Goal: Task Accomplishment & Management: Manage account settings

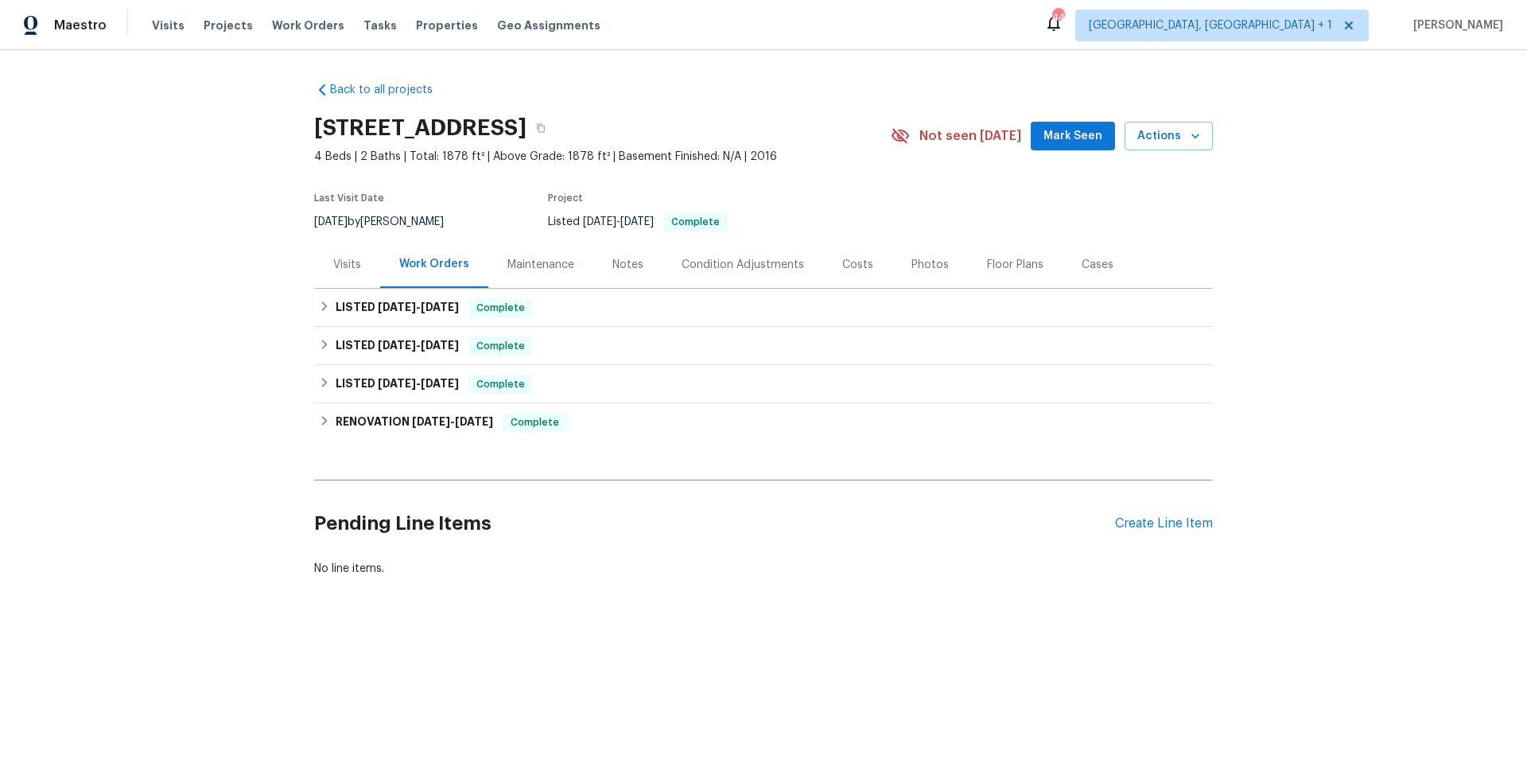
click at [340, 262] on div "Visits" at bounding box center [347, 265] width 28 height 16
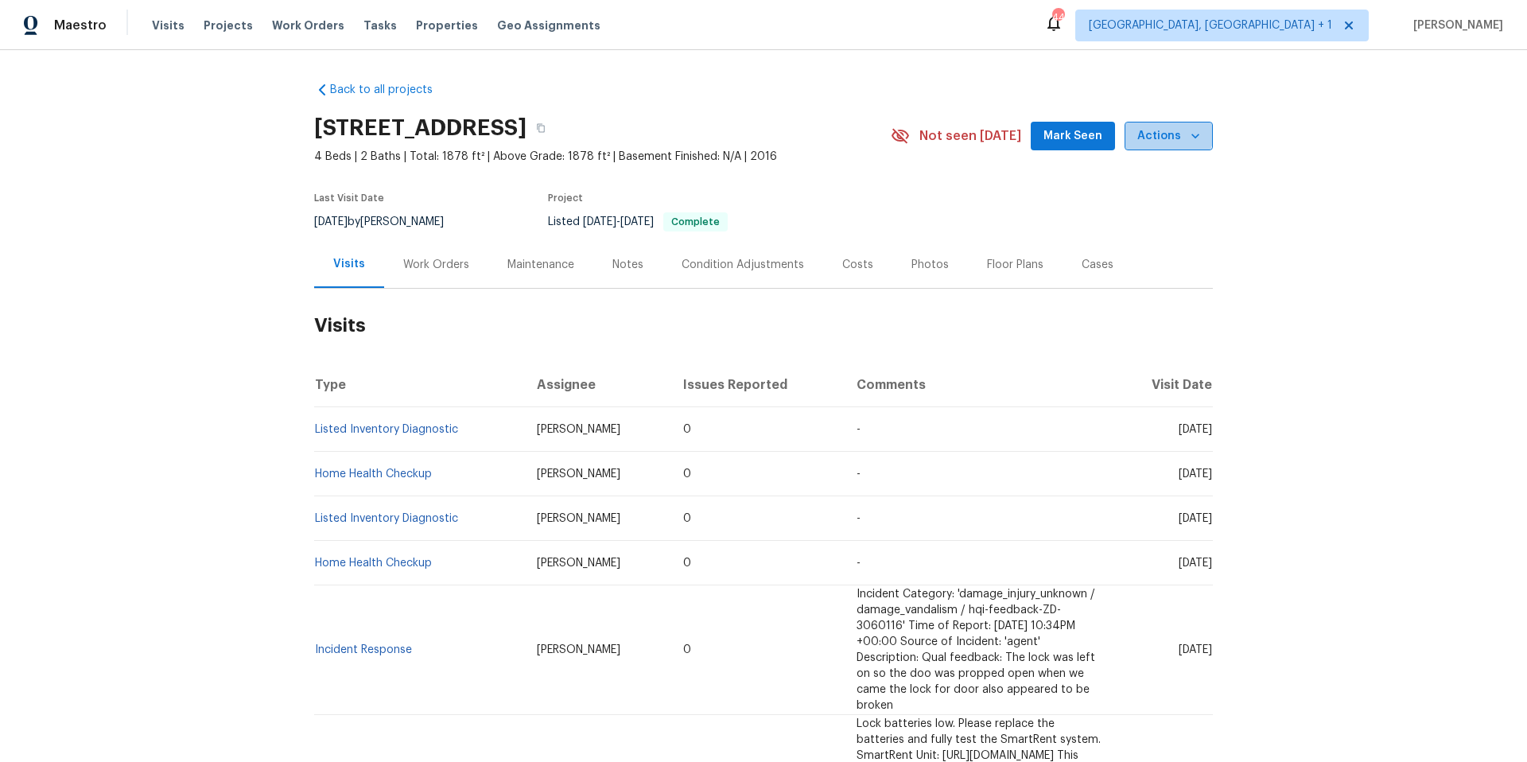
click at [1160, 128] on span "Actions" at bounding box center [1168, 136] width 63 height 20
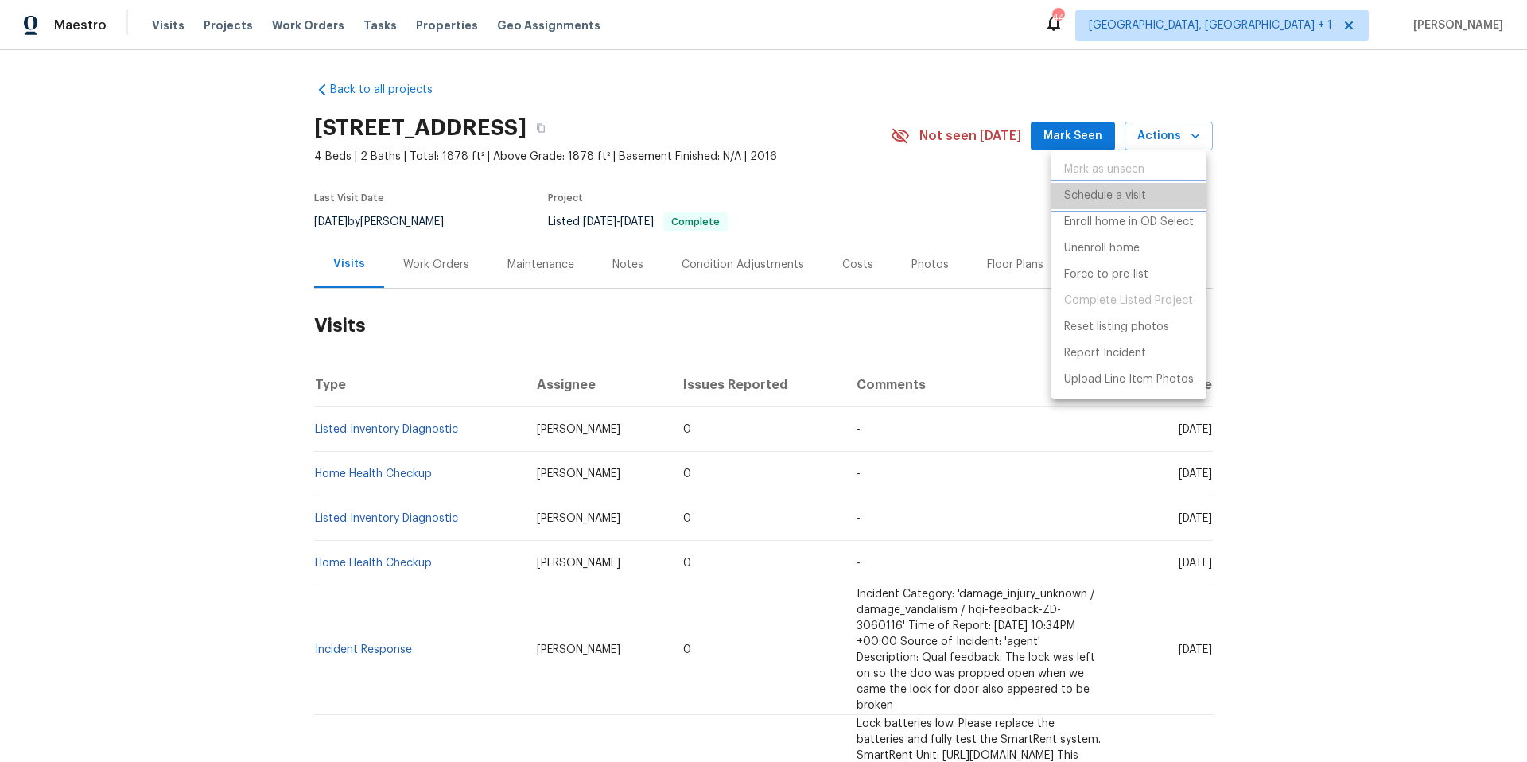
click at [1099, 196] on p "Schedule a visit" at bounding box center [1105, 196] width 82 height 17
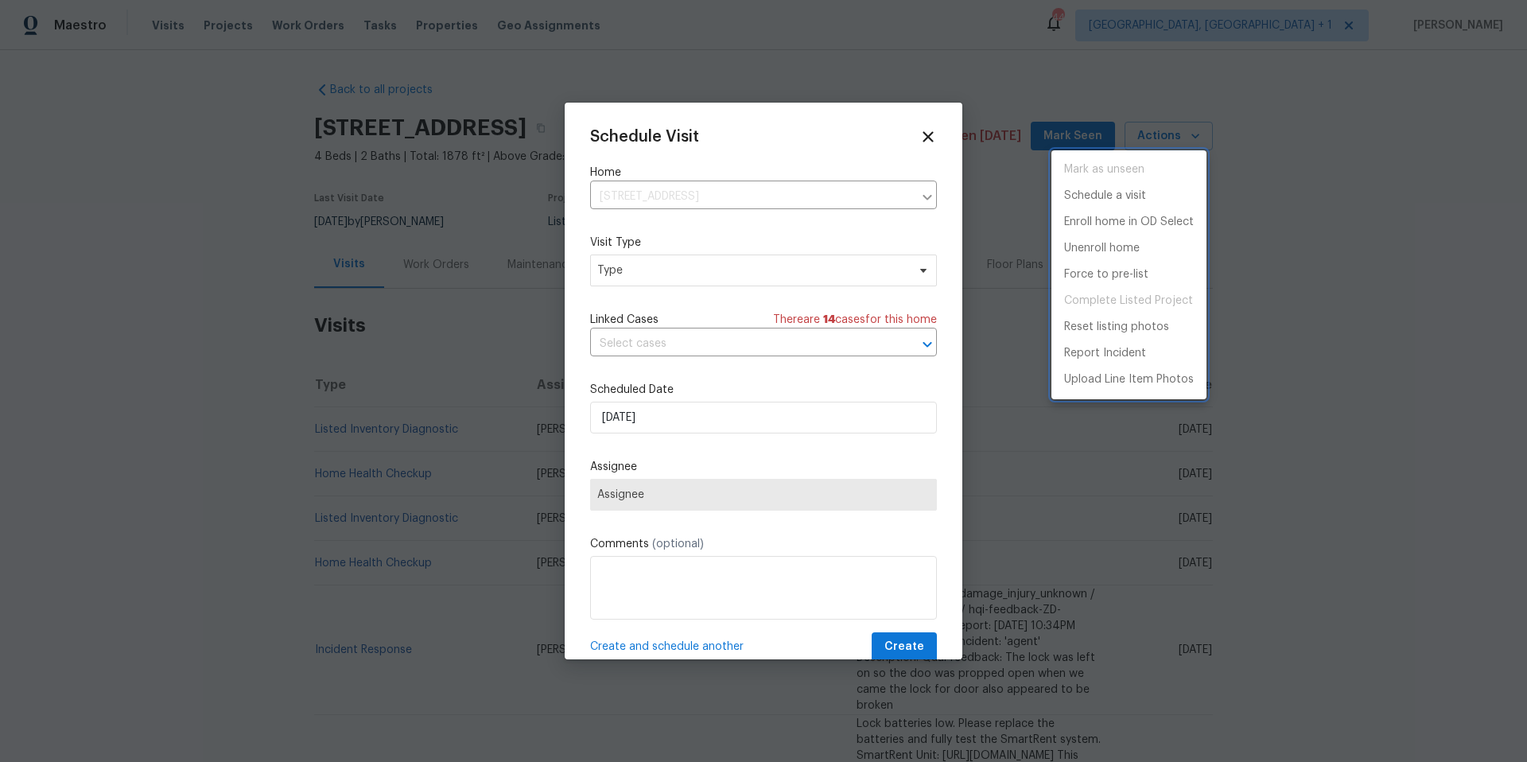
click at [686, 280] on div at bounding box center [763, 381] width 1527 height 762
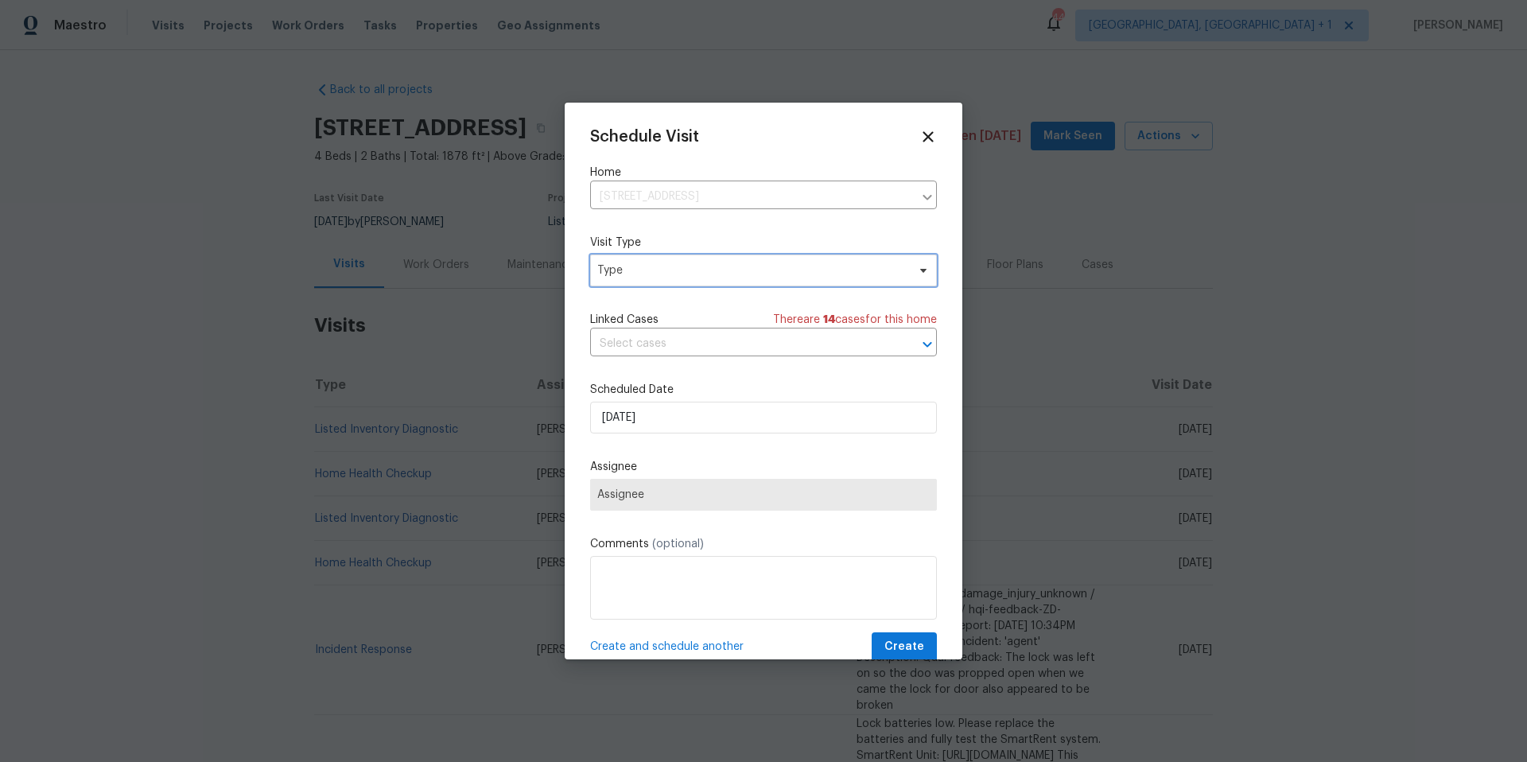
click at [689, 266] on span "Type" at bounding box center [751, 270] width 309 height 16
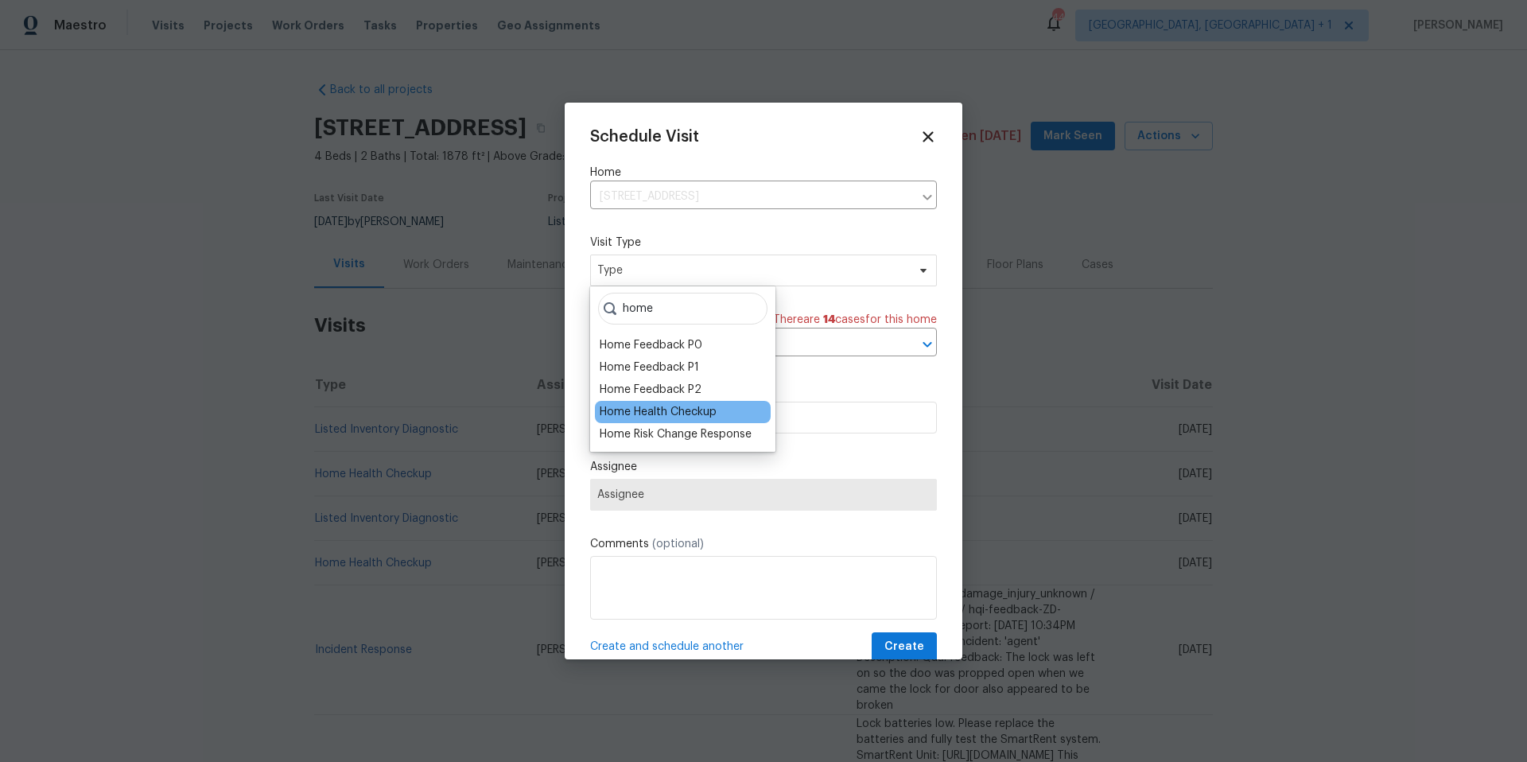
type input "home"
click at [679, 407] on div "Home Health Checkup" at bounding box center [658, 412] width 117 height 16
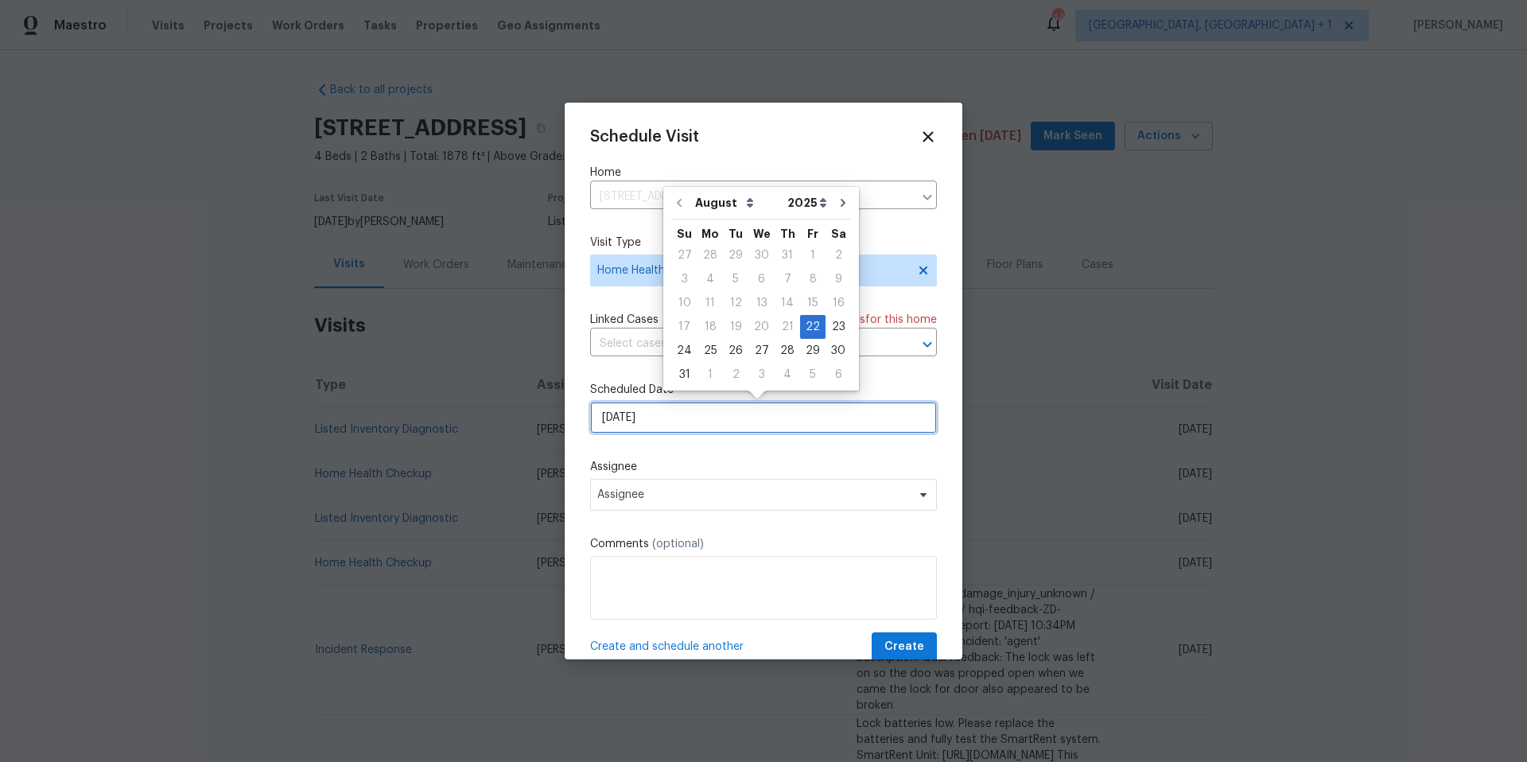
click at [674, 424] on input "8/22/2025" at bounding box center [763, 418] width 347 height 32
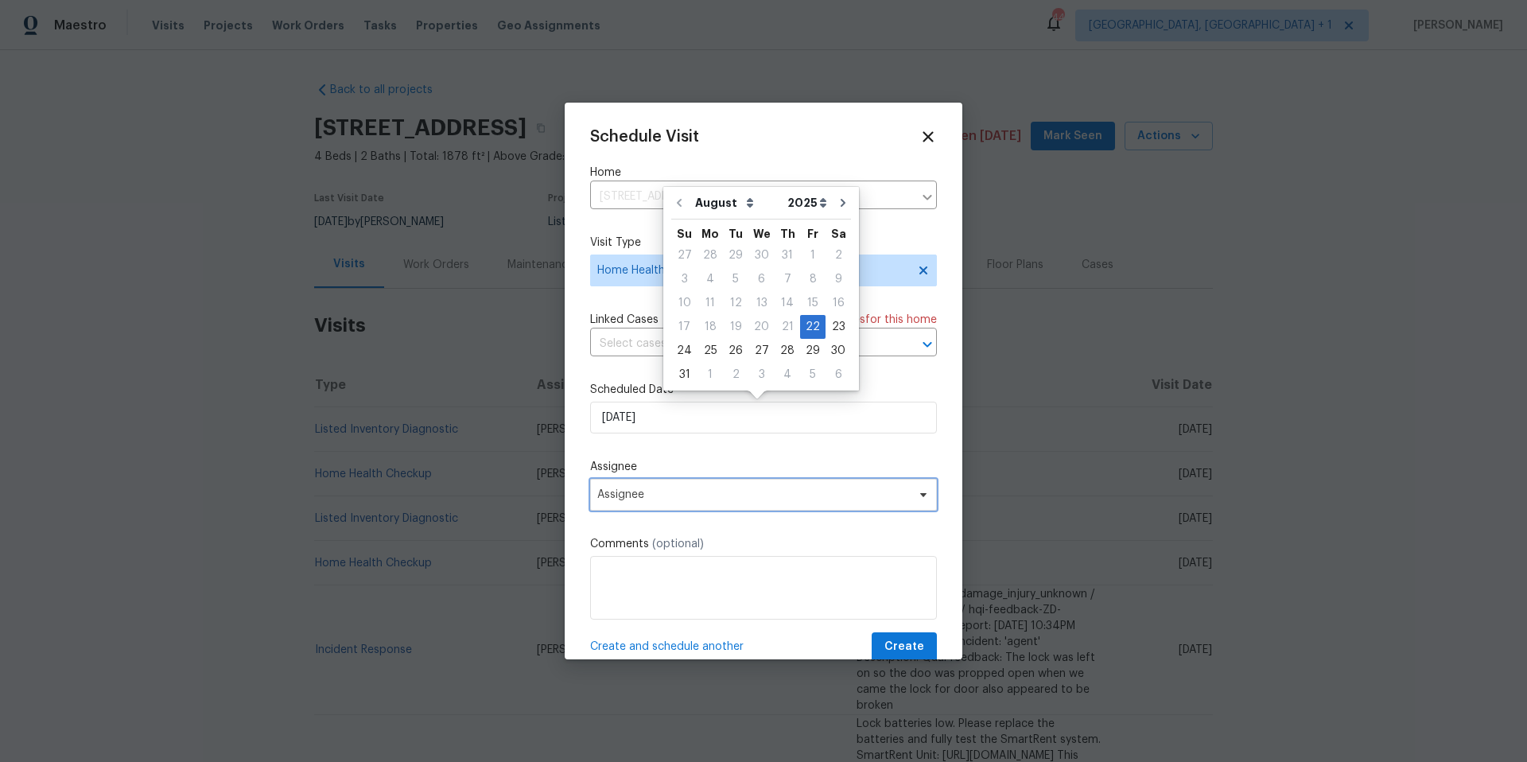
click at [700, 498] on span "Assignee" at bounding box center [753, 494] width 312 height 13
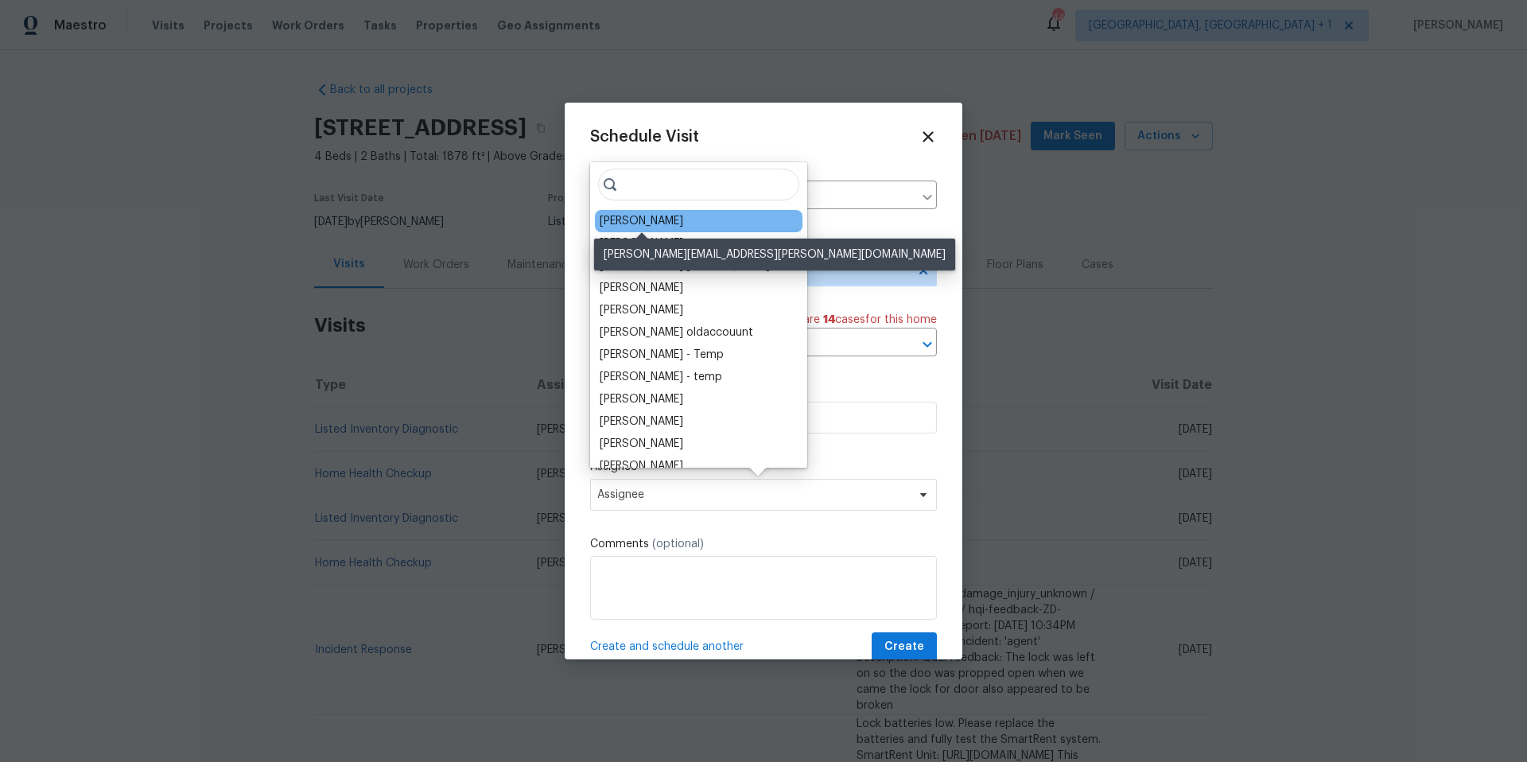
click at [629, 214] on div "[PERSON_NAME]" at bounding box center [641, 221] width 83 height 16
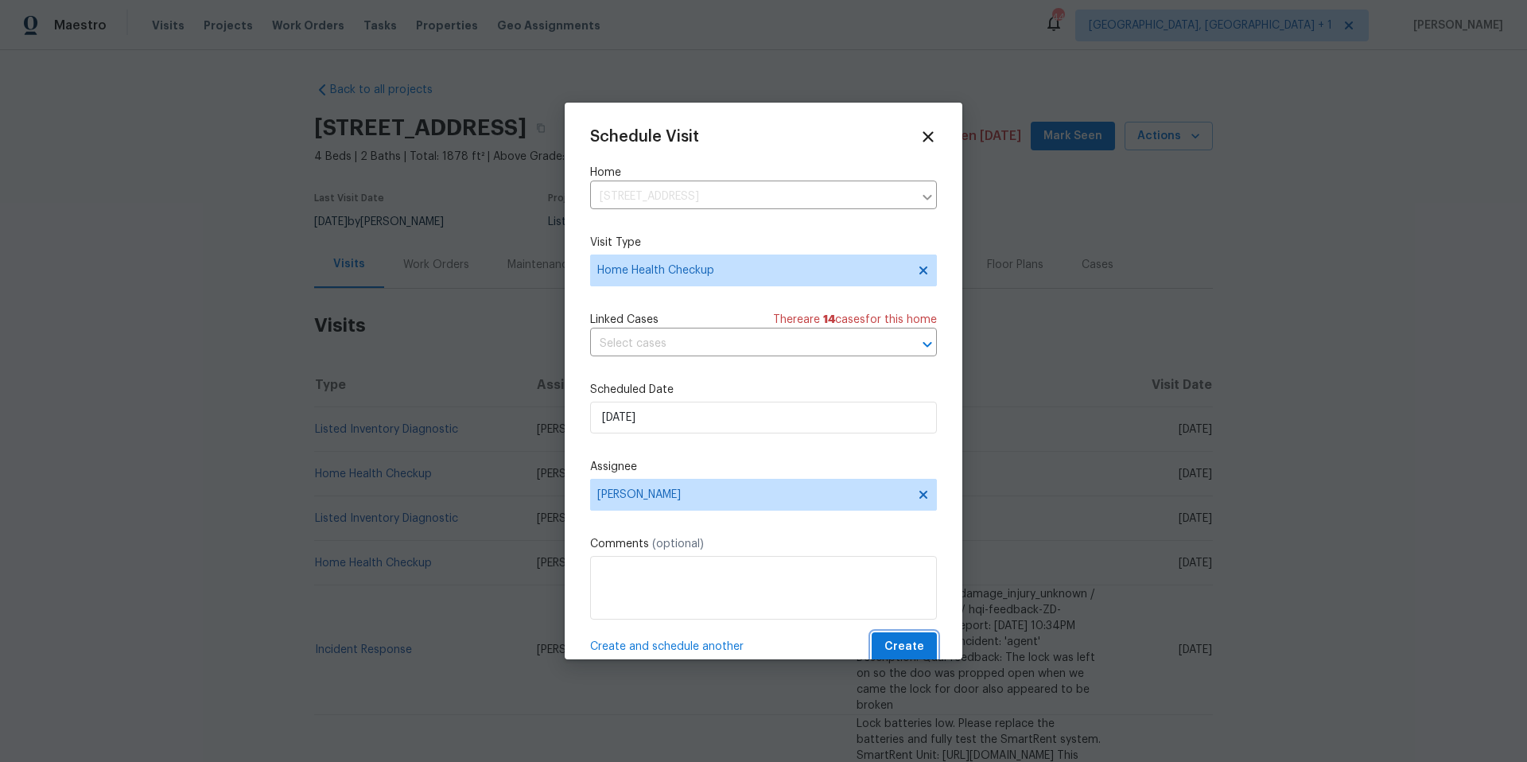
click at [884, 608] on span "Create" at bounding box center [904, 647] width 40 height 20
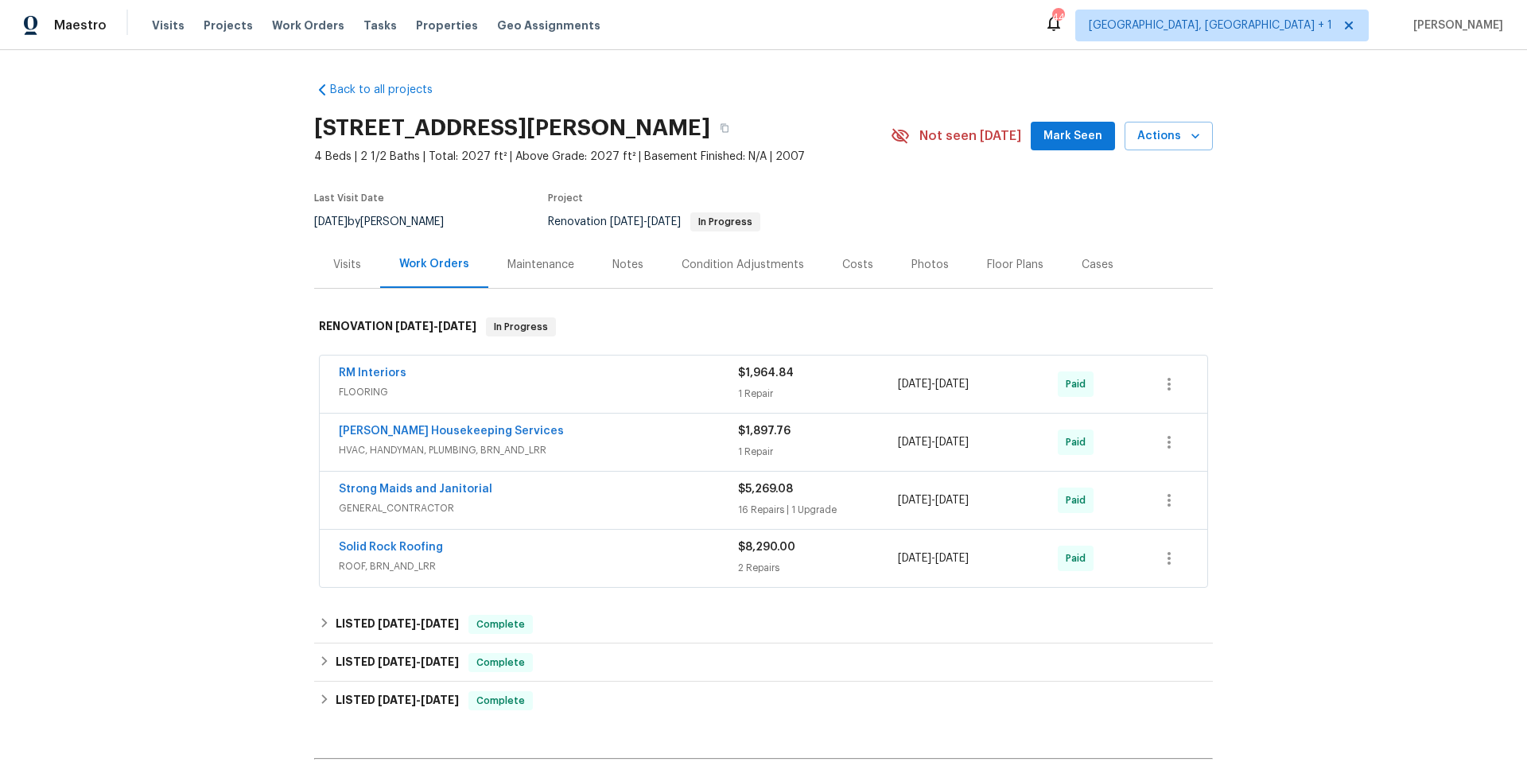
click at [338, 267] on div "Visits" at bounding box center [347, 265] width 28 height 16
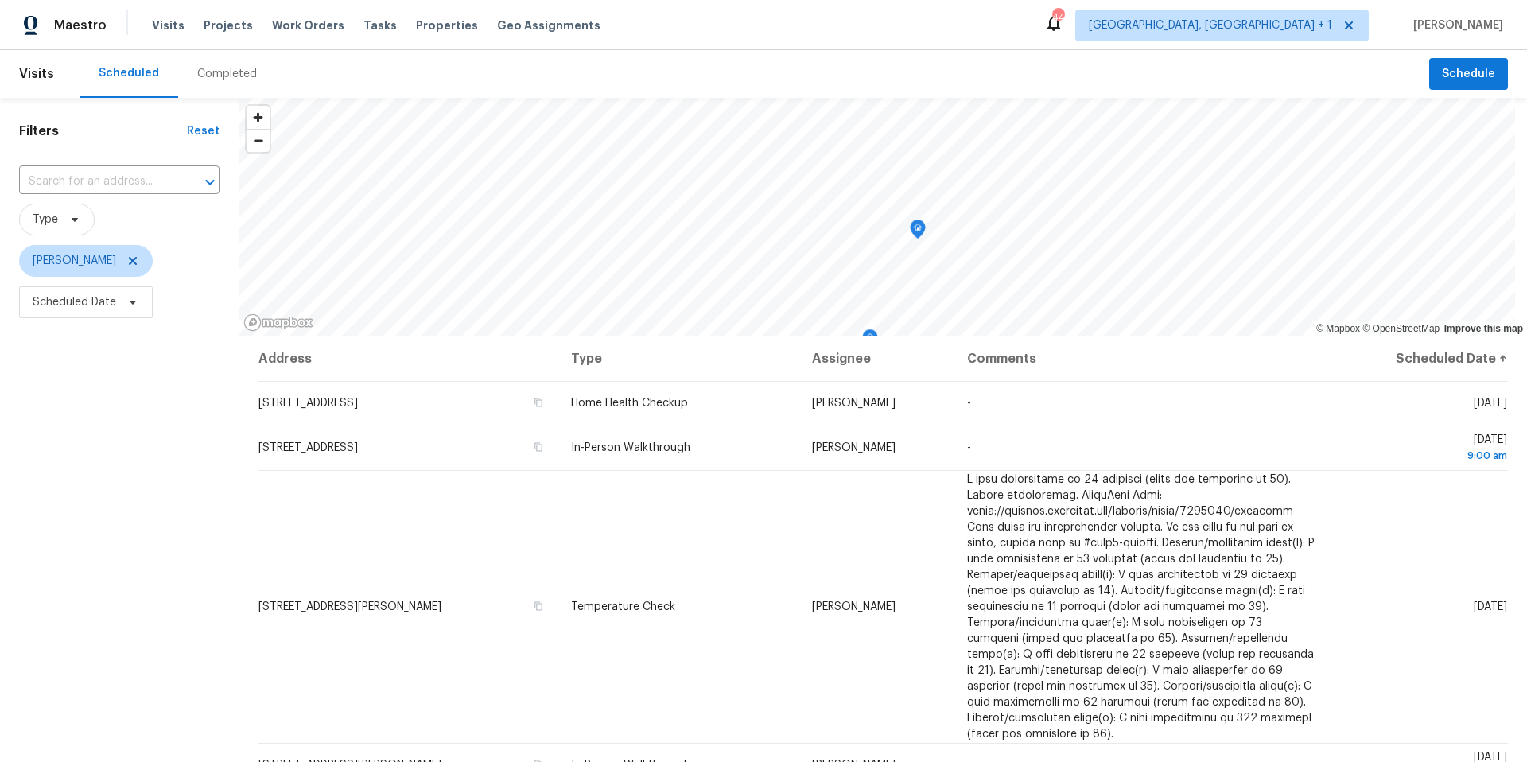
drag, startPoint x: 153, startPoint y: 313, endPoint x: 115, endPoint y: 319, distance: 38.7
click at [146, 319] on span "Scheduled Date" at bounding box center [119, 302] width 200 height 41
click at [115, 316] on span "Scheduled Date" at bounding box center [86, 302] width 134 height 32
click at [158, 365] on input "text" at bounding box center [107, 356] width 157 height 32
select select "7"
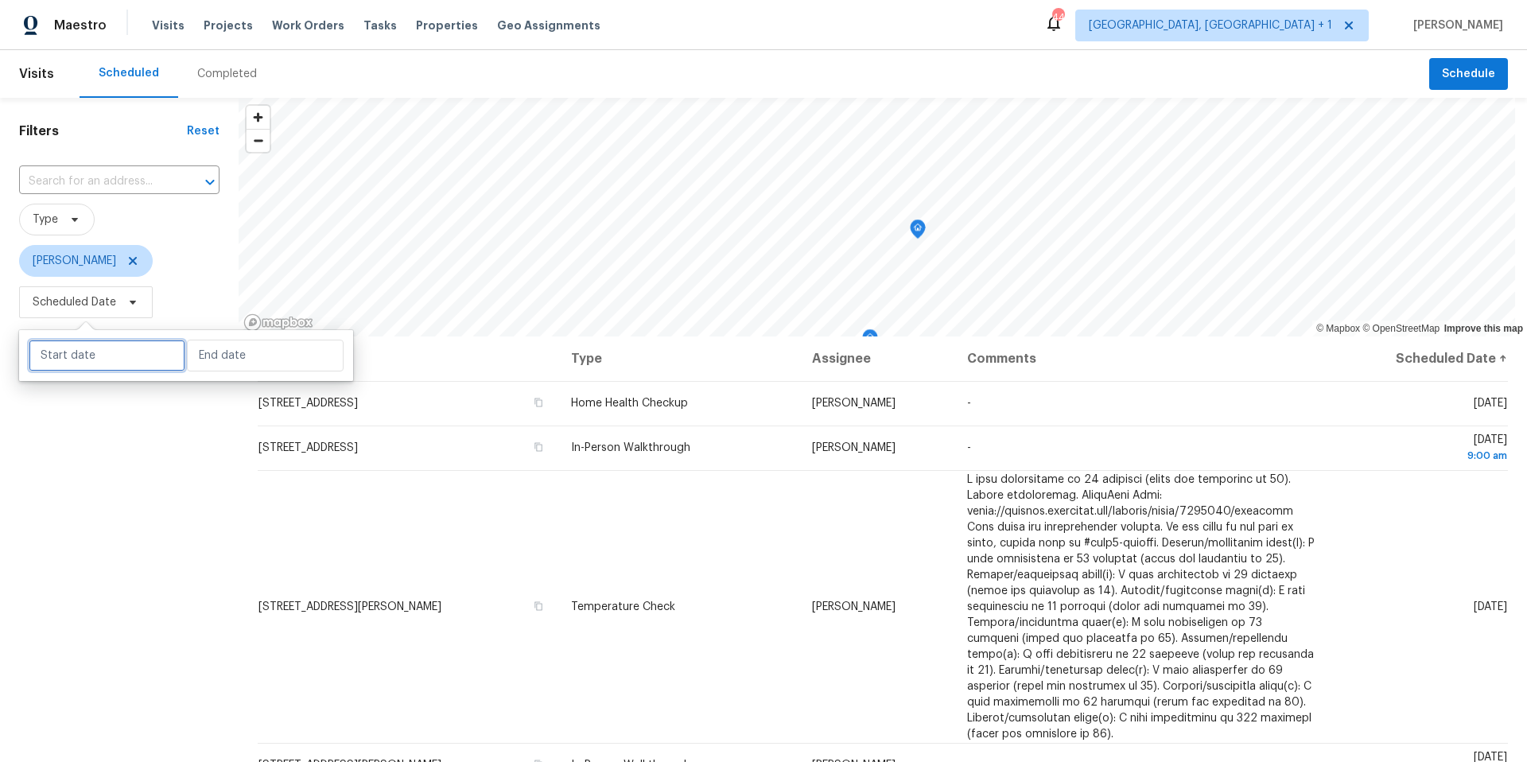
select select "2025"
select select "8"
select select "2025"
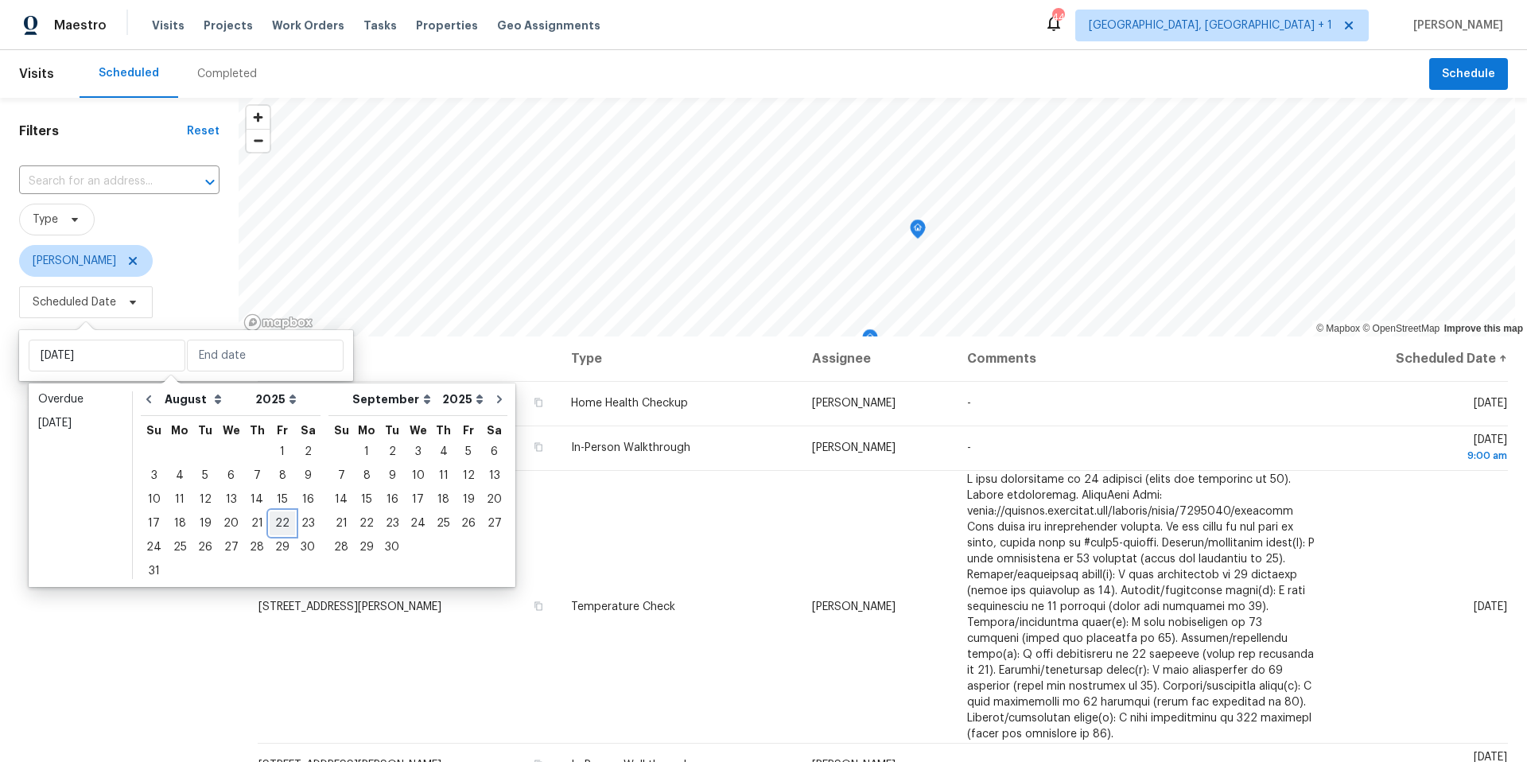
click at [270, 526] on div "22" at bounding box center [282, 523] width 25 height 22
type input "[DATE]"
click at [270, 526] on div "22" at bounding box center [282, 523] width 25 height 22
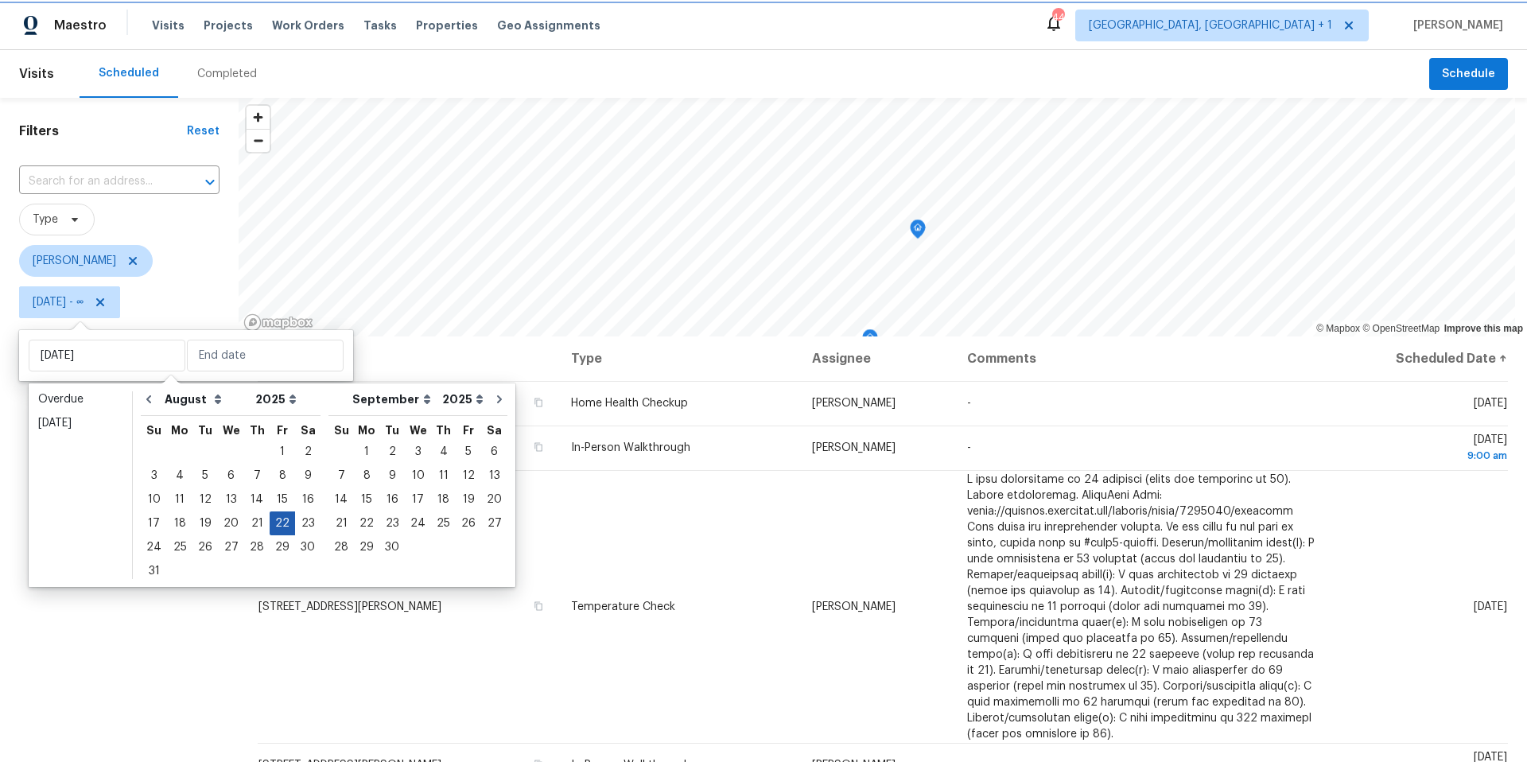
type input "[DATE]"
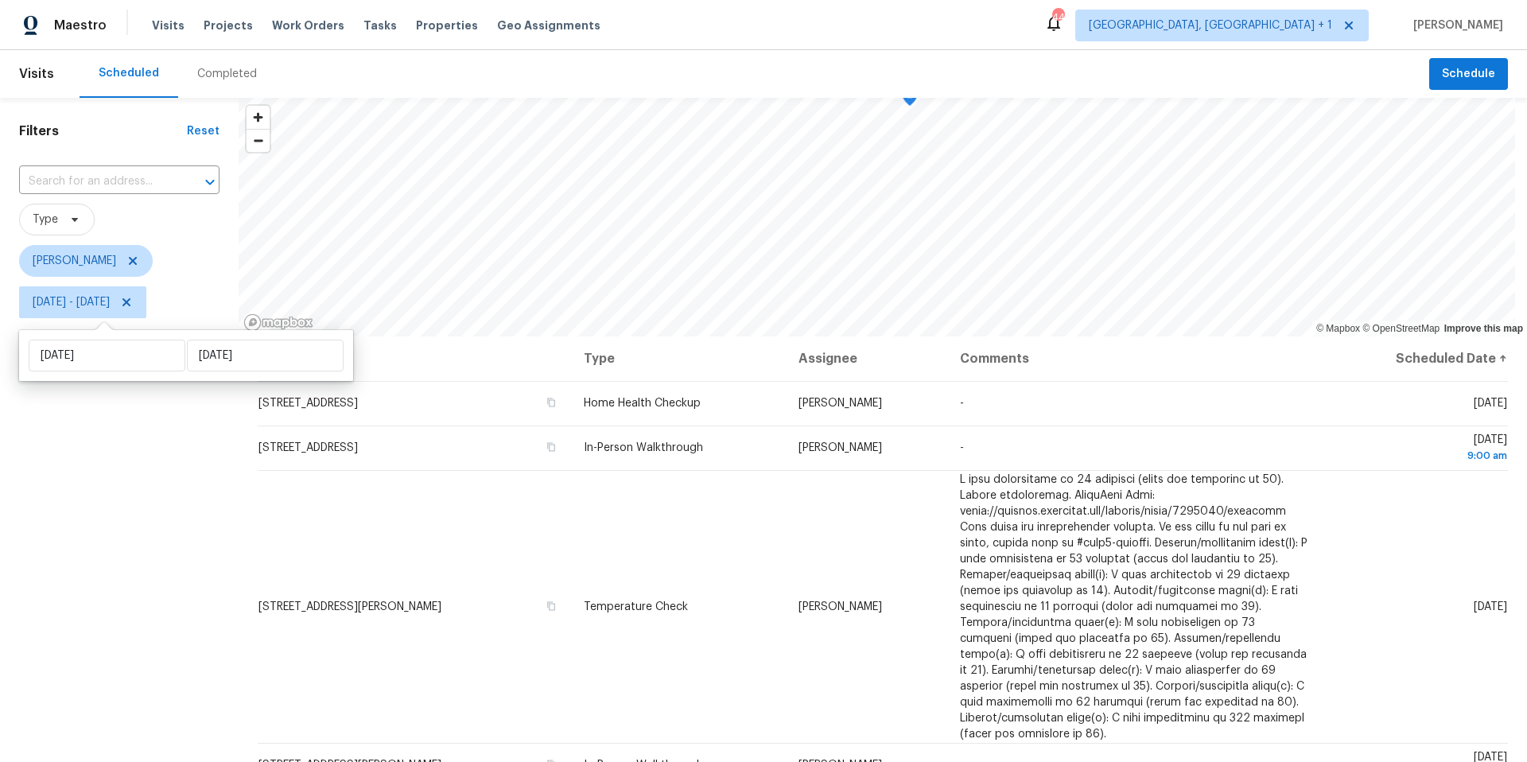
click at [191, 607] on div "Filters Reset ​ Type Nelson Figueroa Fri, Aug 22 - Fri, Aug 22" at bounding box center [119, 522] width 239 height 848
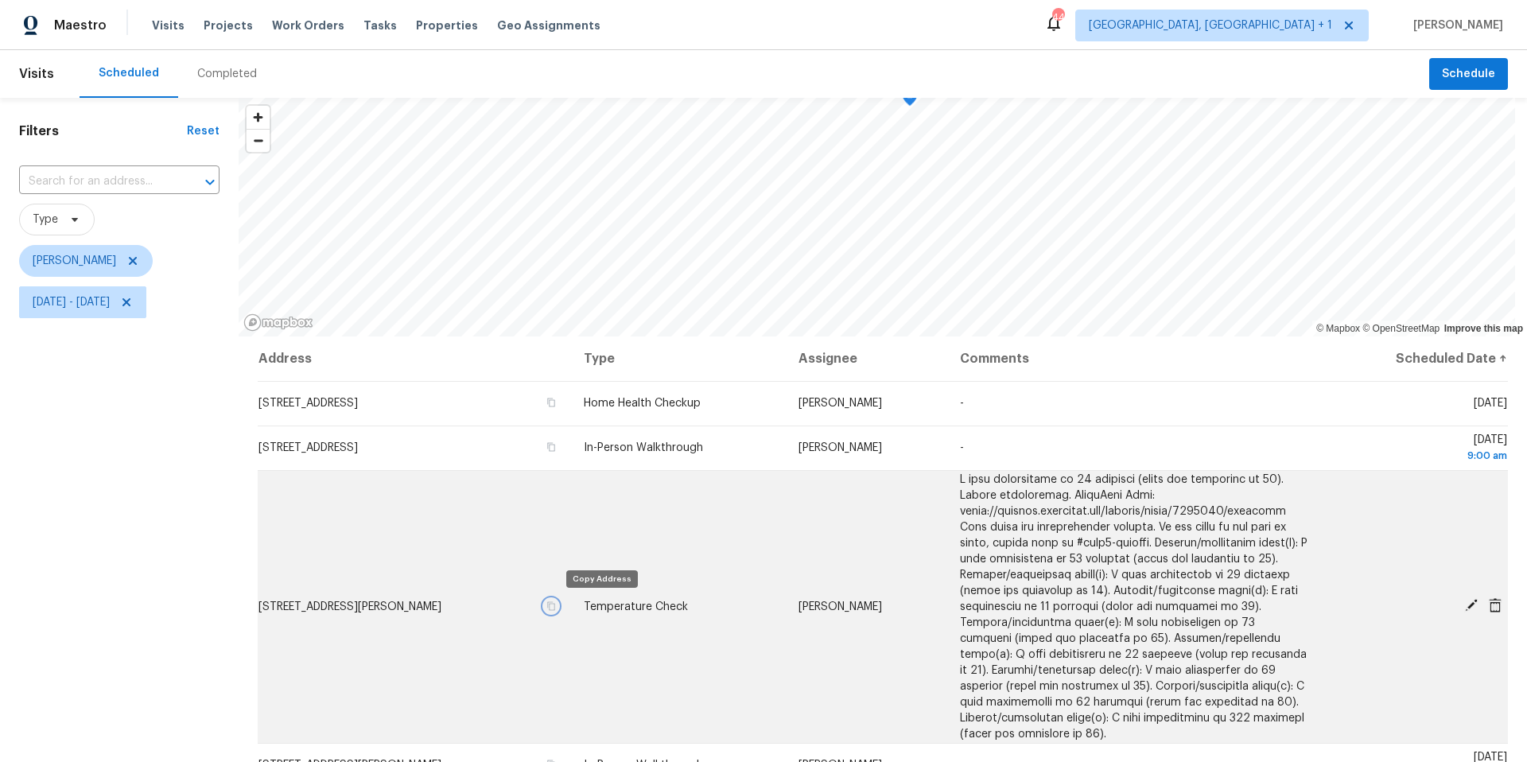
click at [556, 604] on icon "button" at bounding box center [551, 606] width 10 height 10
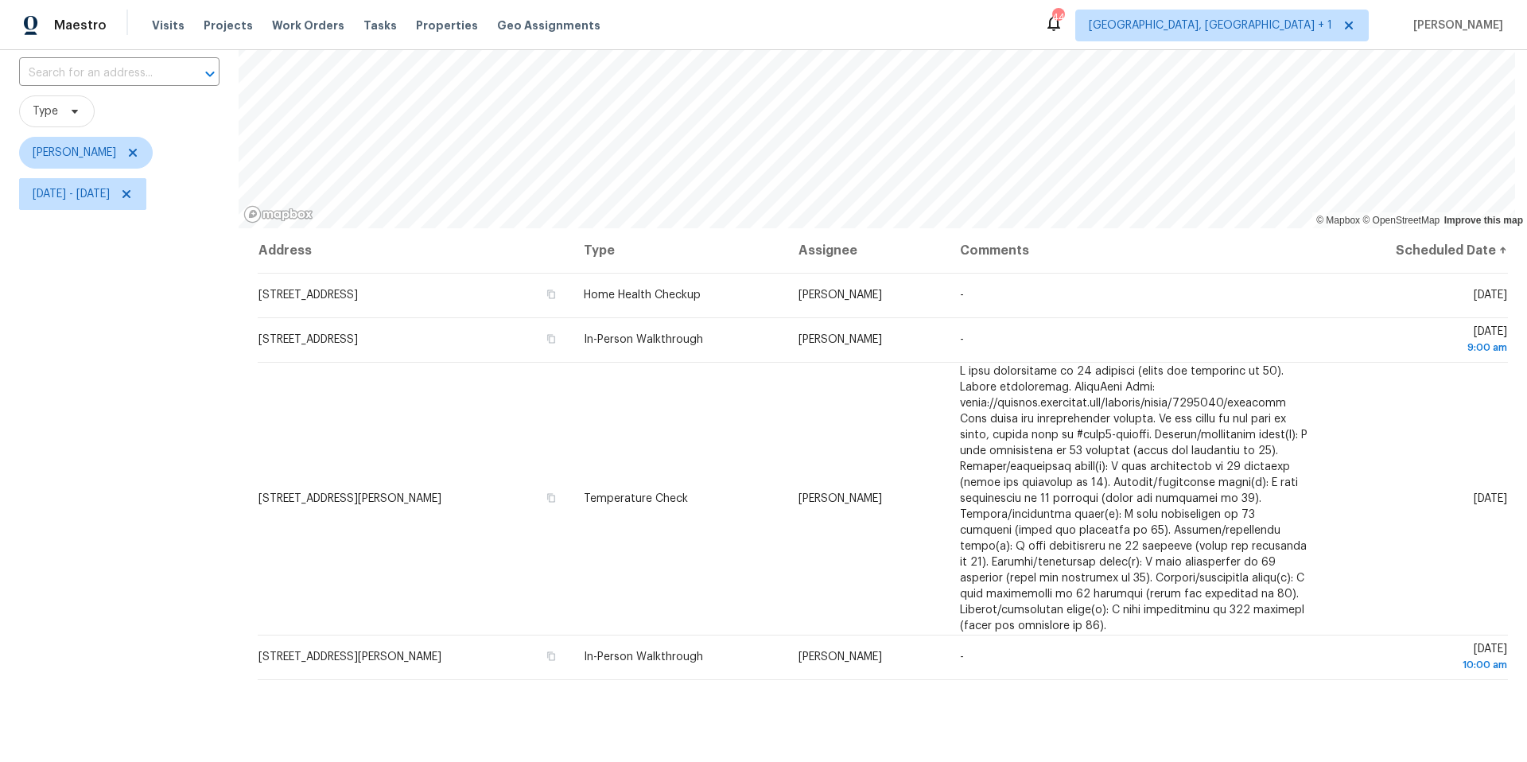
scroll to position [196, 0]
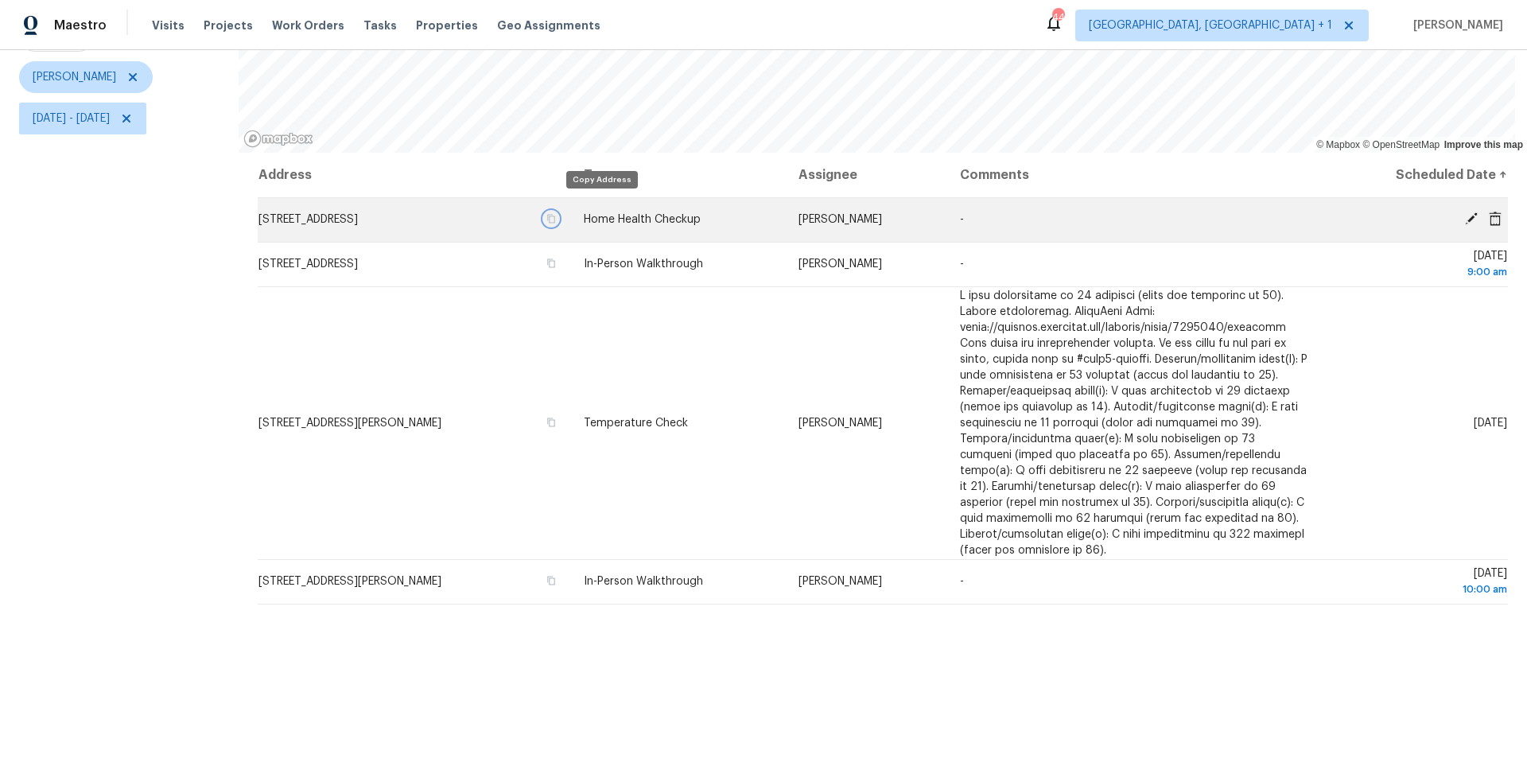
click at [556, 214] on icon "button" at bounding box center [551, 219] width 10 height 10
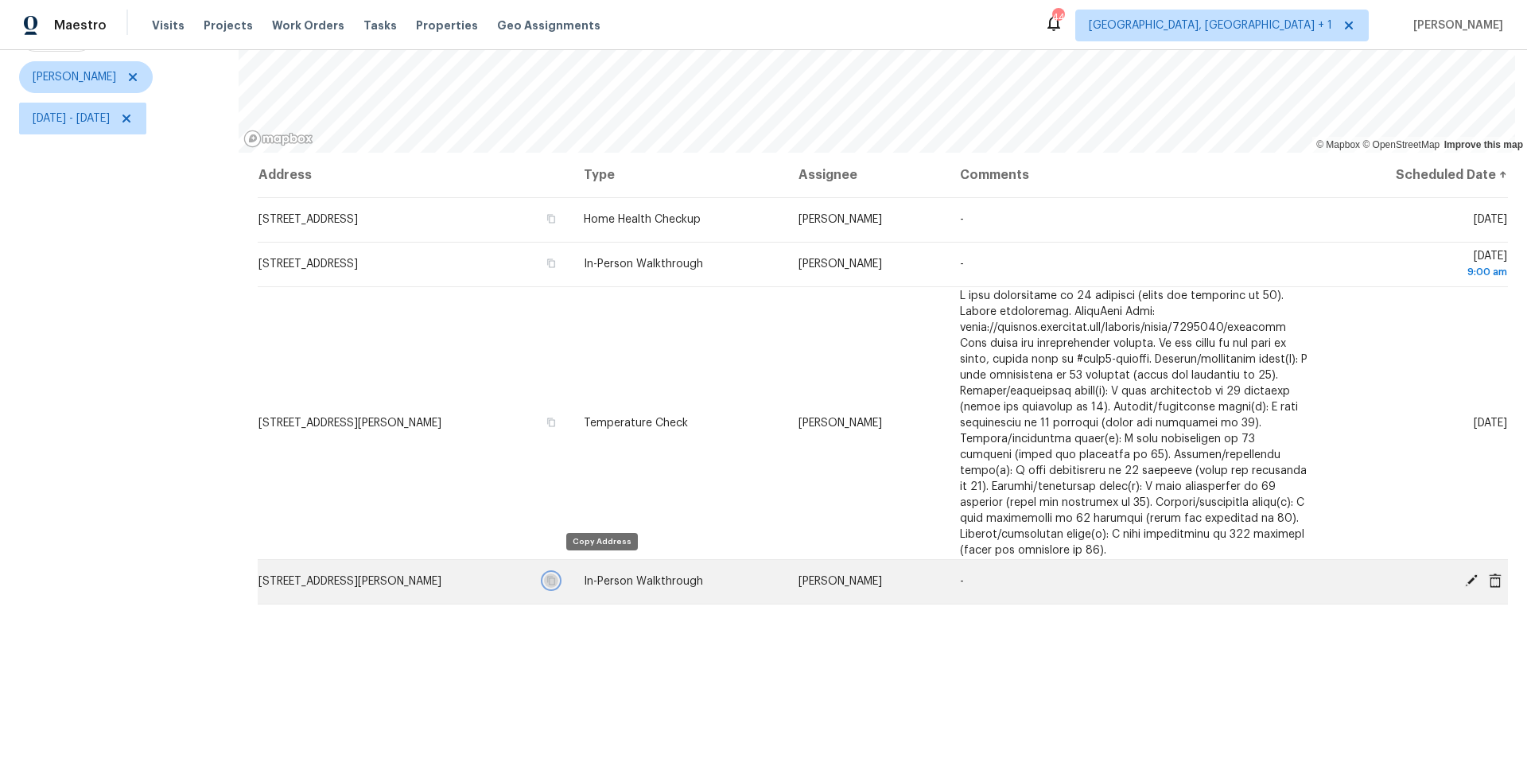
click at [556, 576] on icon "button" at bounding box center [551, 581] width 10 height 10
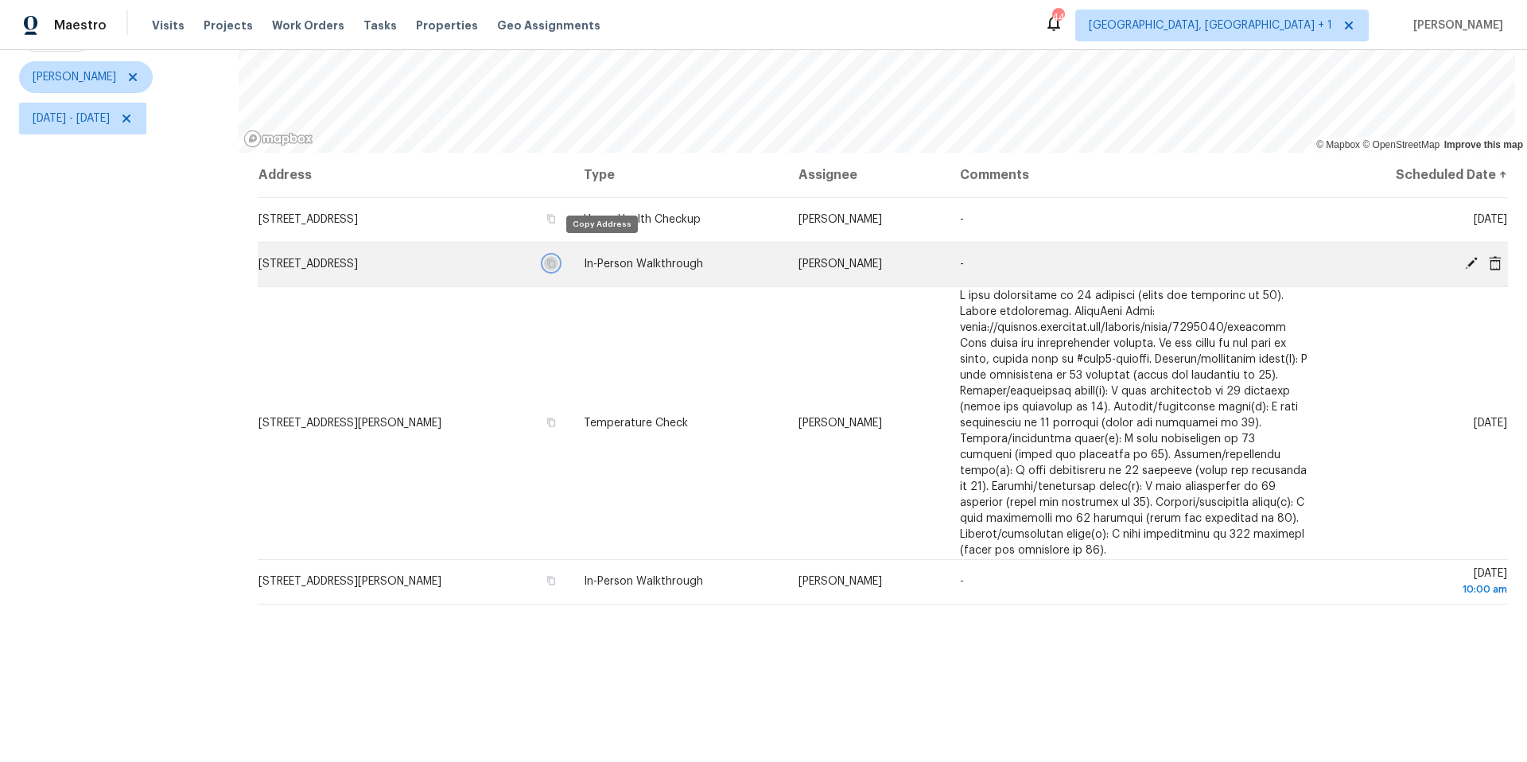
click at [556, 258] on icon "button" at bounding box center [551, 263] width 10 height 10
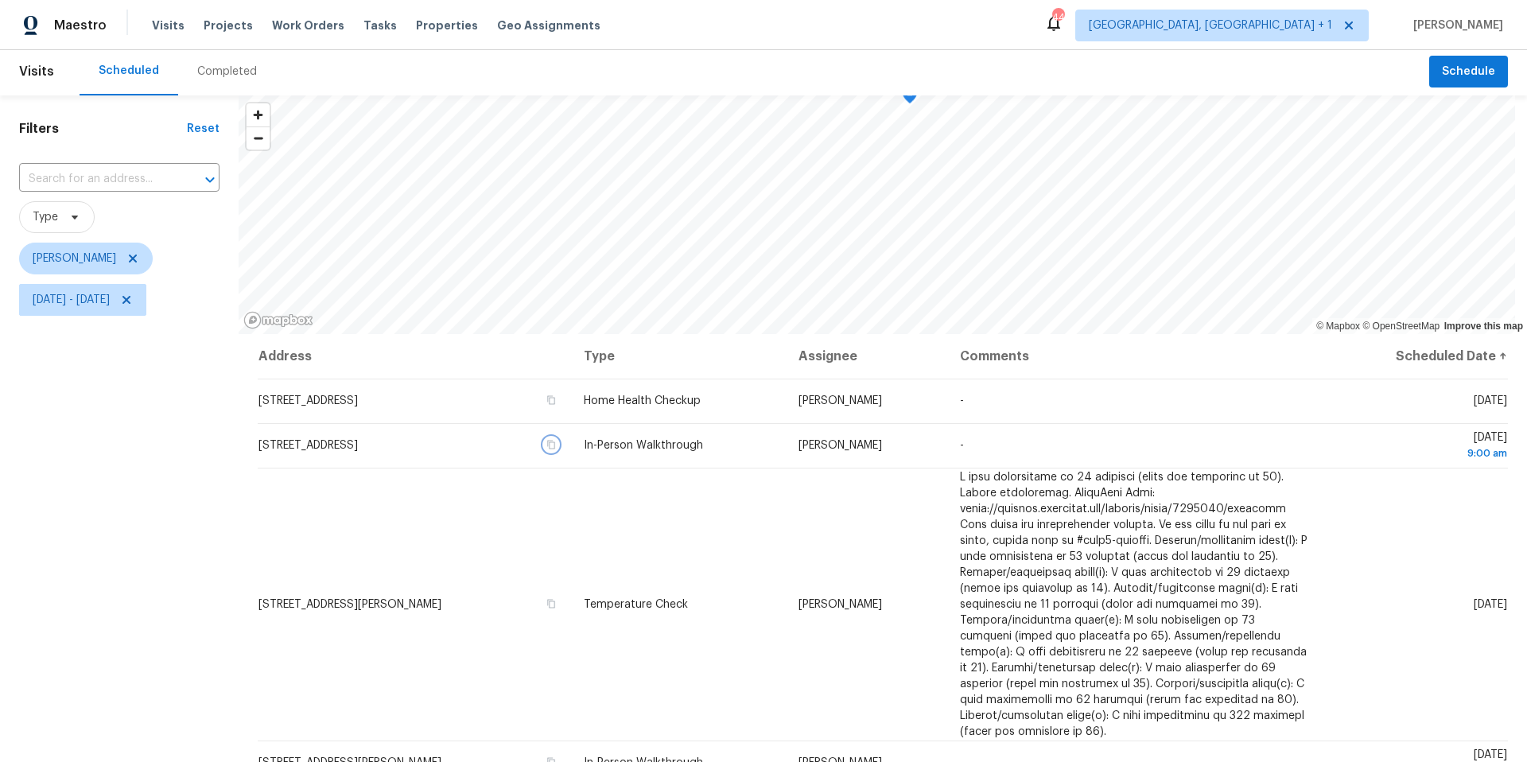
scroll to position [0, 0]
drag, startPoint x: 155, startPoint y: 307, endPoint x: 148, endPoint y: 312, distance: 8.6
click at [146, 307] on span "Fri, Aug 22 - Fri, Aug 22" at bounding box center [82, 302] width 127 height 32
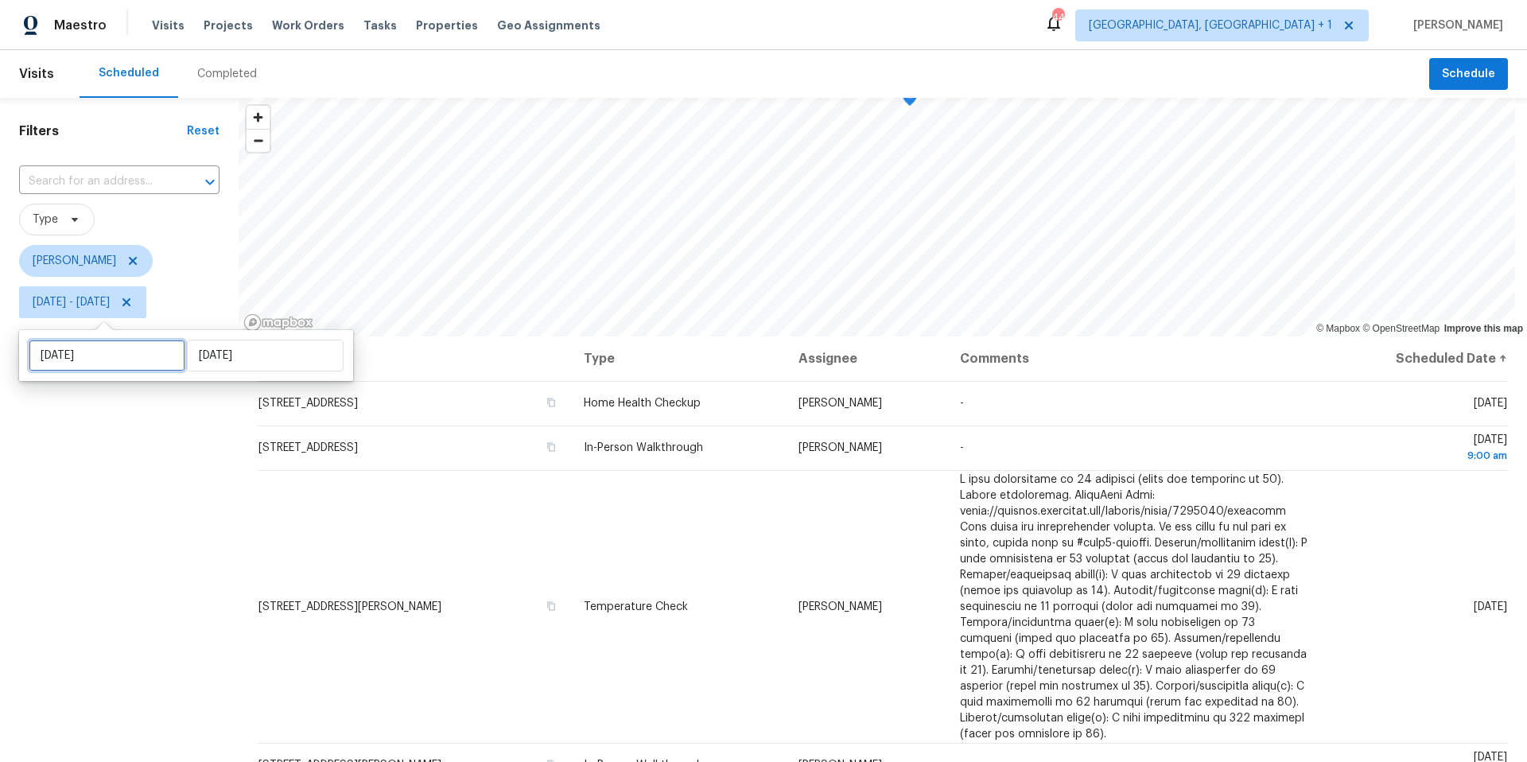
click at [136, 357] on input "Fri, Aug 22" at bounding box center [107, 356] width 157 height 32
select select "7"
select select "2025"
select select "8"
select select "2025"
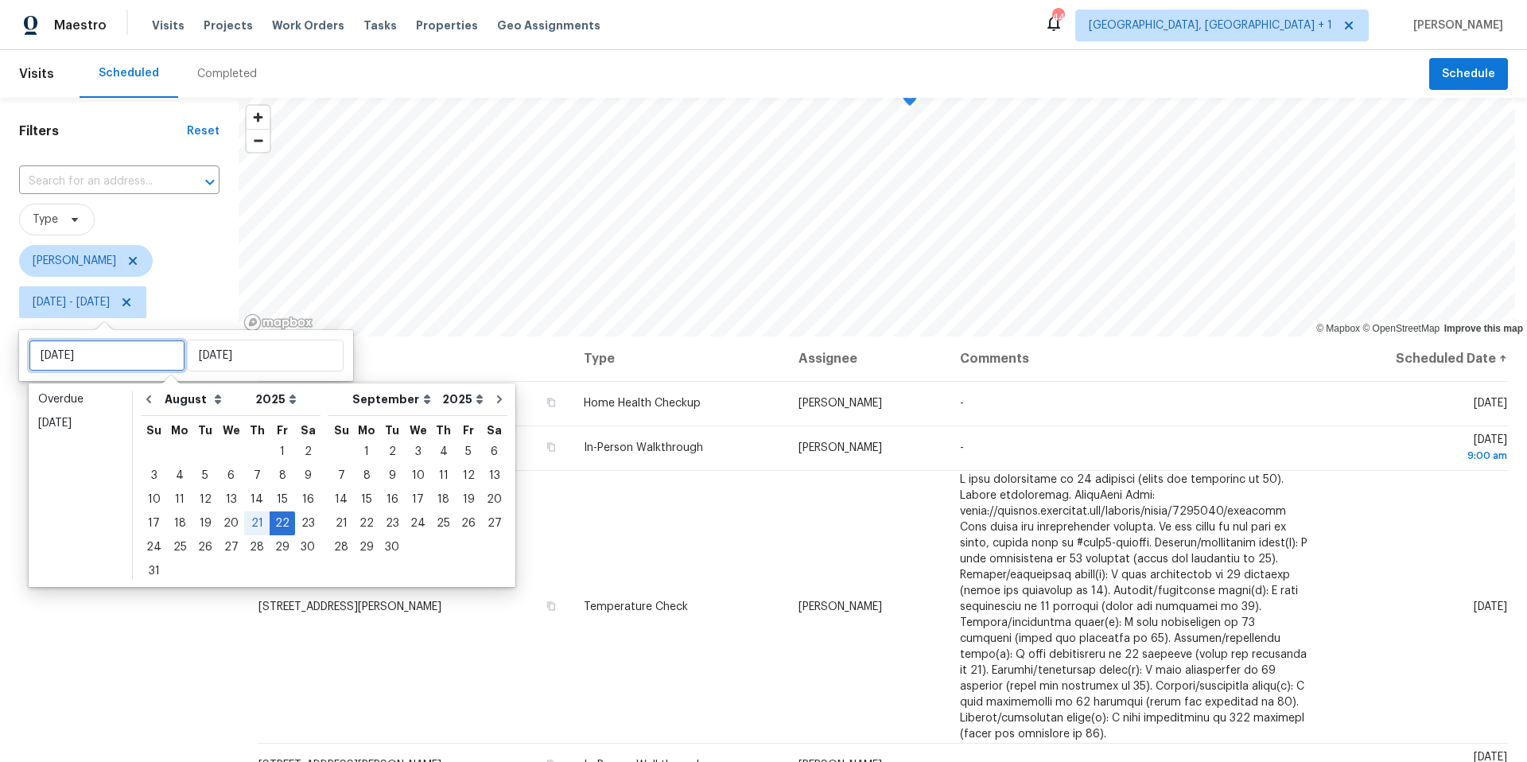
type input "Sun, Aug 24"
type input "Fri, Aug 22"
type input "Sun, Aug 24"
type input "Fri, Aug 22"
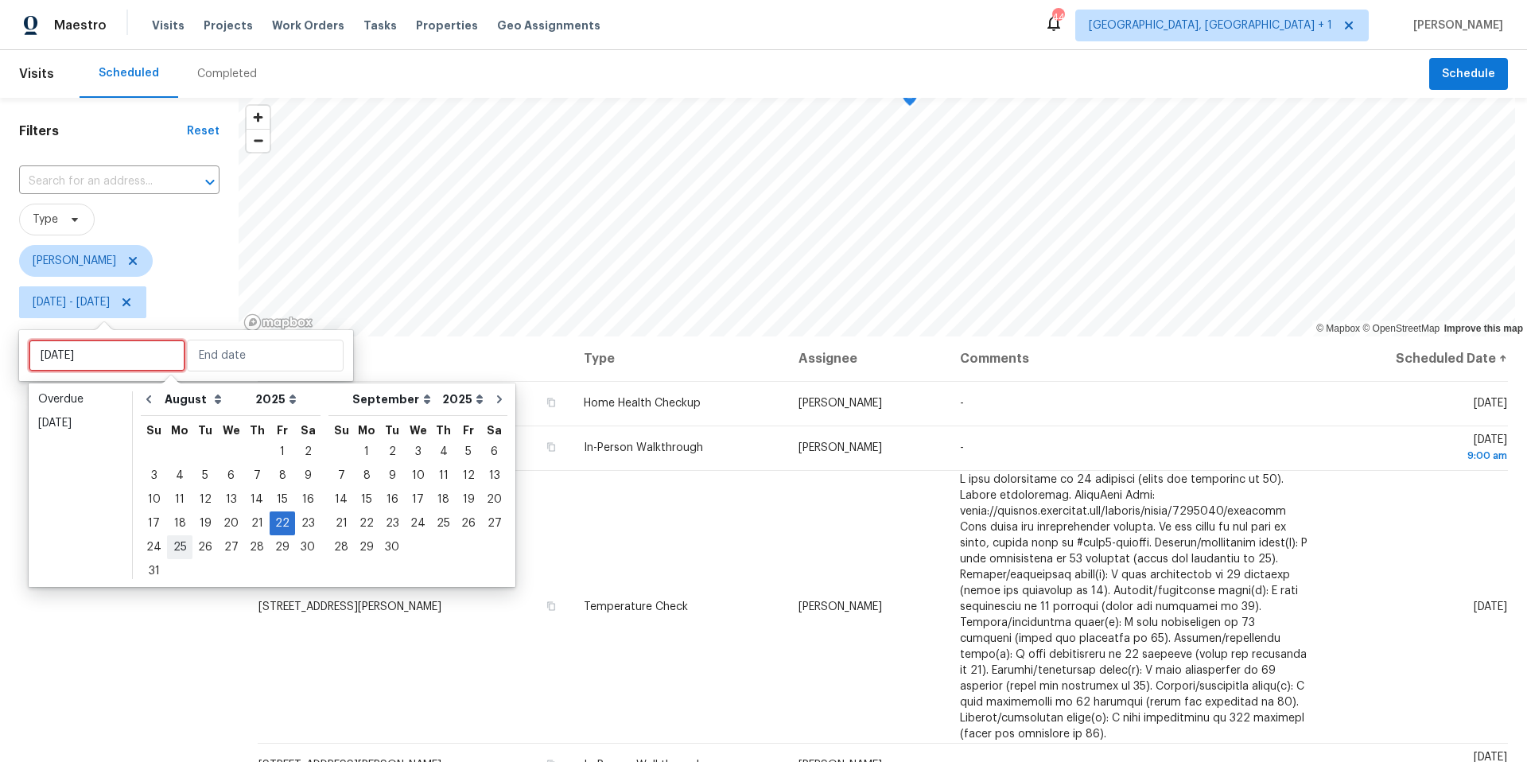
type input "Fri, Aug 22"
type input "Mon, Aug 25"
click at [169, 550] on div "25" at bounding box center [179, 547] width 25 height 22
type input "Mon, Aug 25"
type input "Fri, Aug 22"
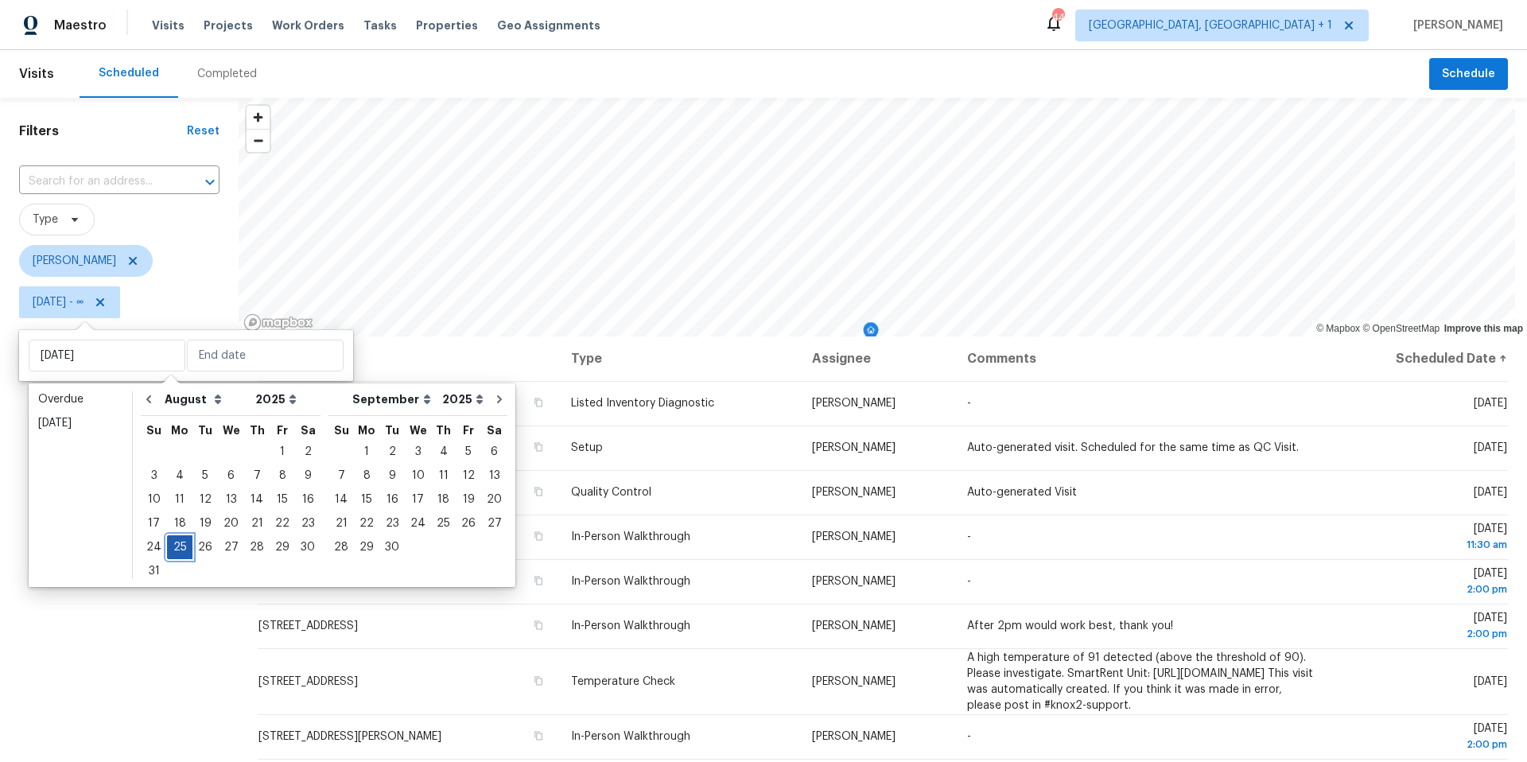
click at [169, 549] on div "25" at bounding box center [179, 547] width 25 height 22
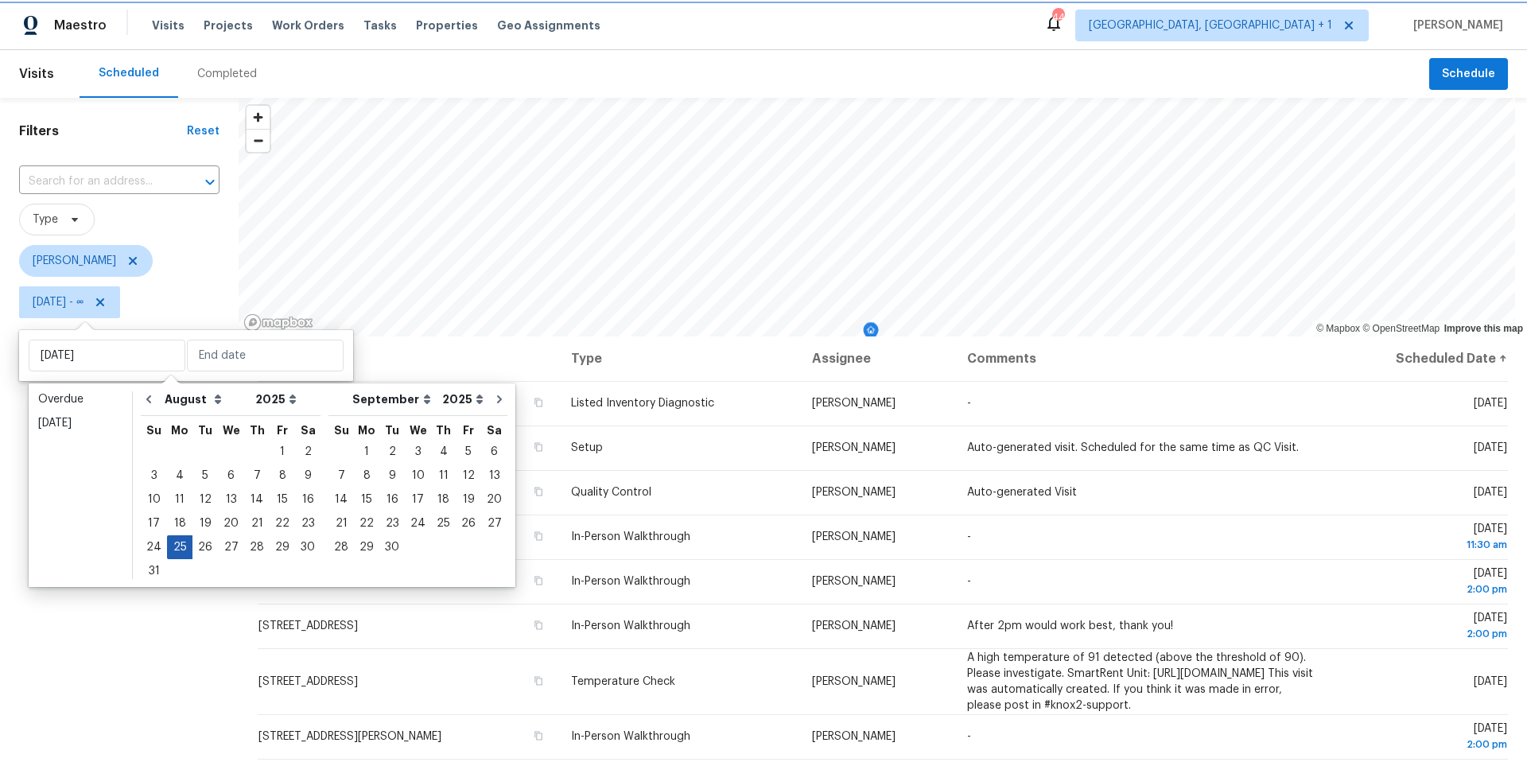
type input "Mon, Aug 25"
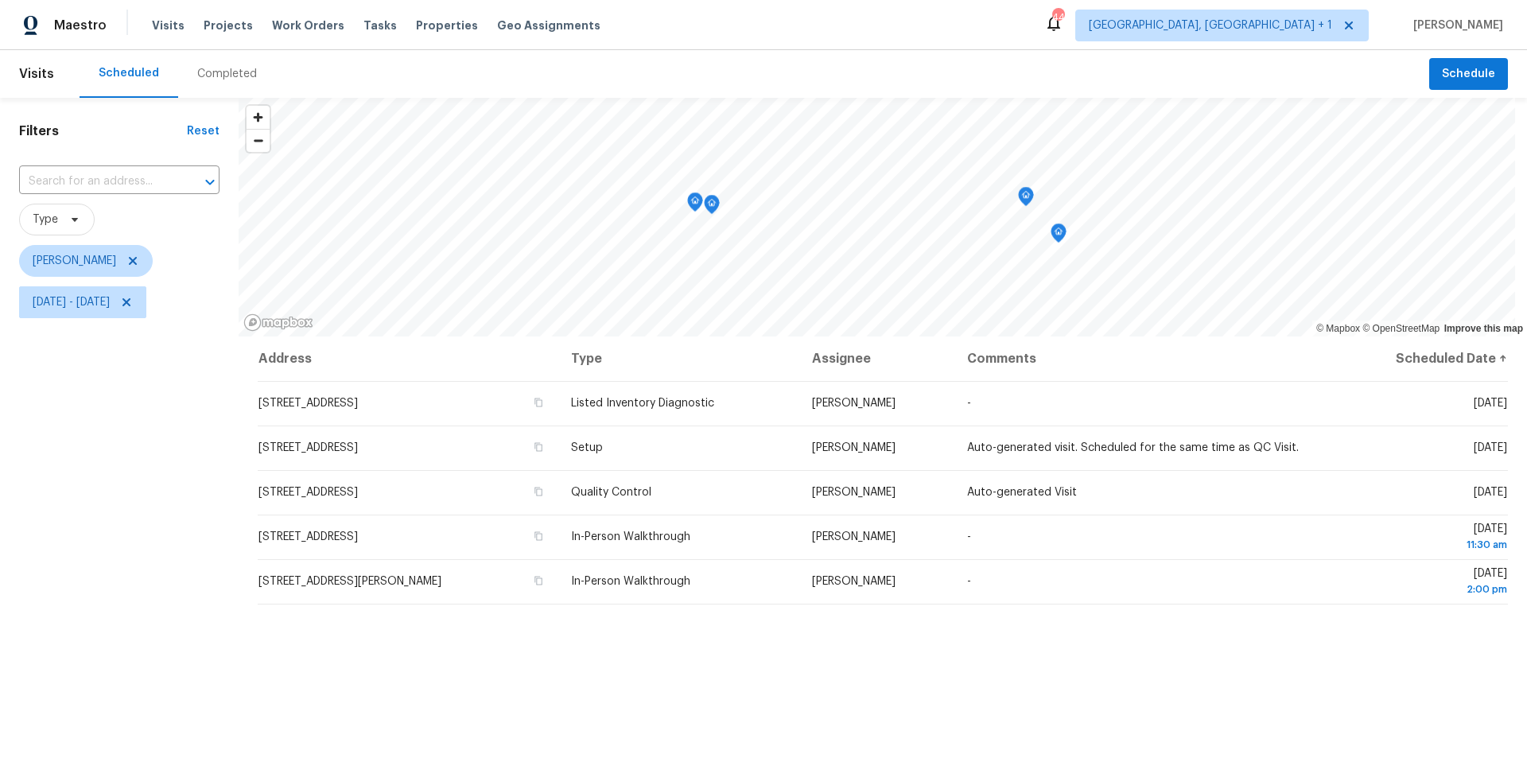
click at [118, 567] on div "Filters Reset ​ Type Nelson Figueroa Mon, Aug 25 - Mon, Aug 25" at bounding box center [119, 522] width 239 height 848
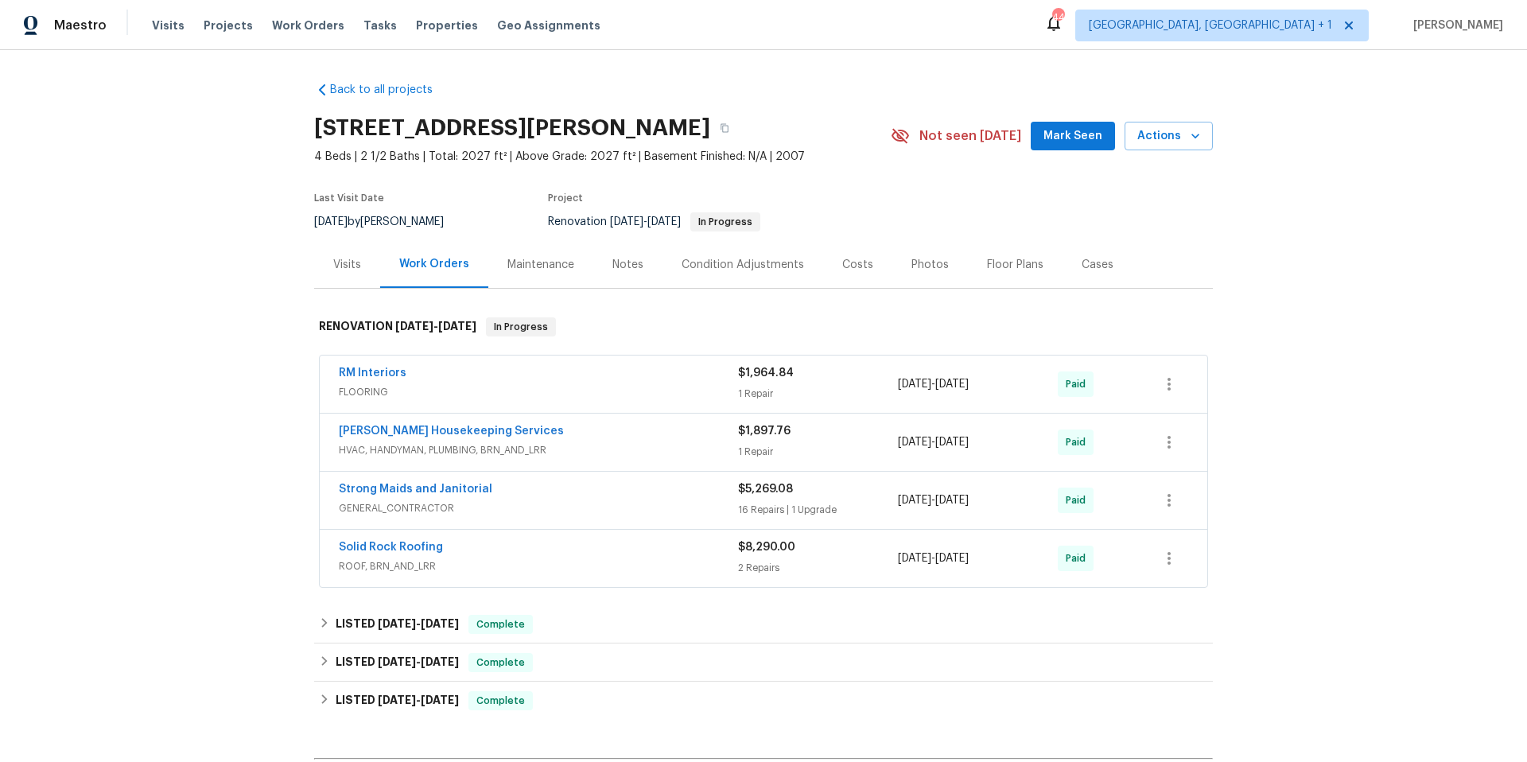
click at [337, 266] on div "Visits" at bounding box center [347, 265] width 28 height 16
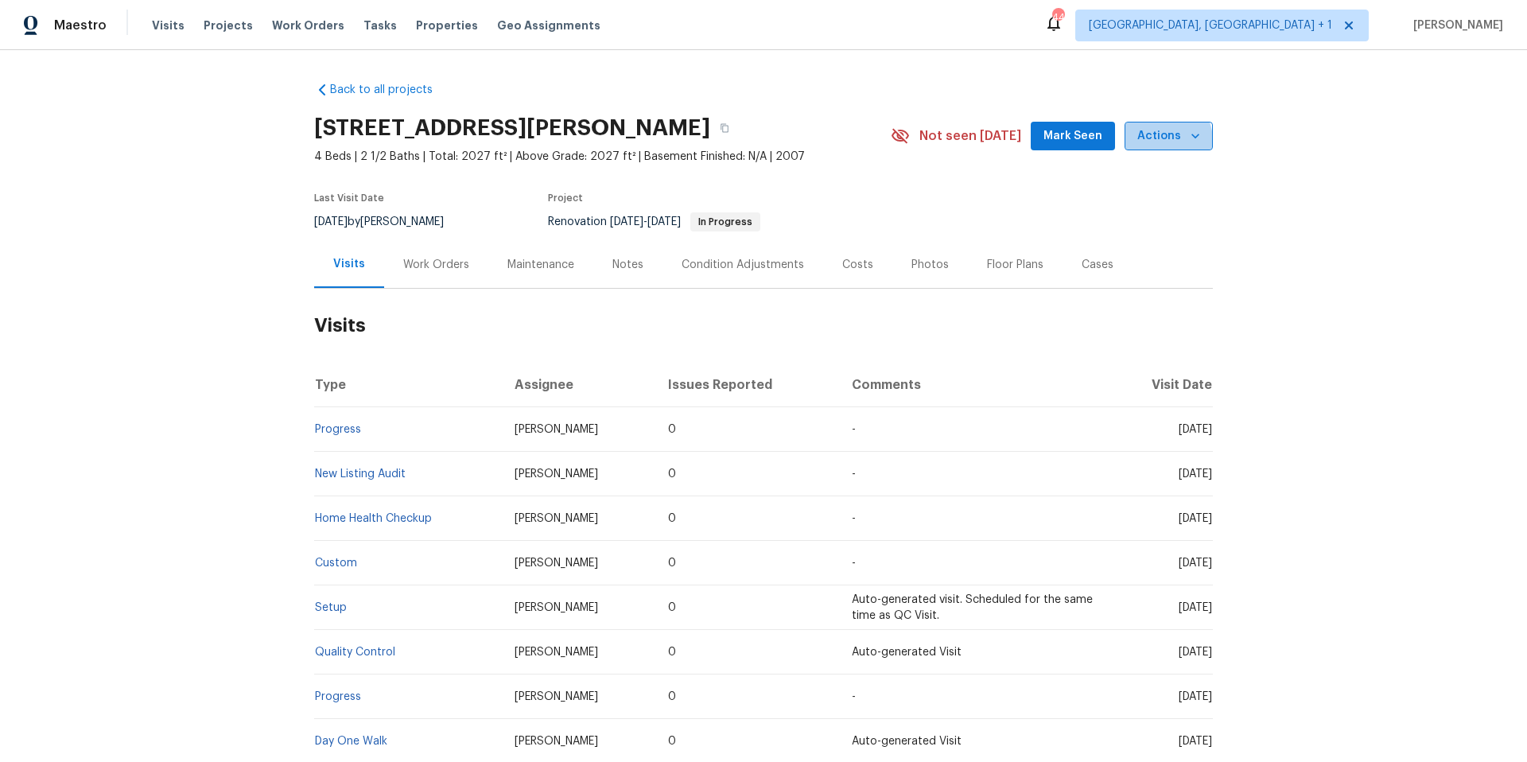
click at [1155, 141] on span "Actions" at bounding box center [1168, 136] width 63 height 20
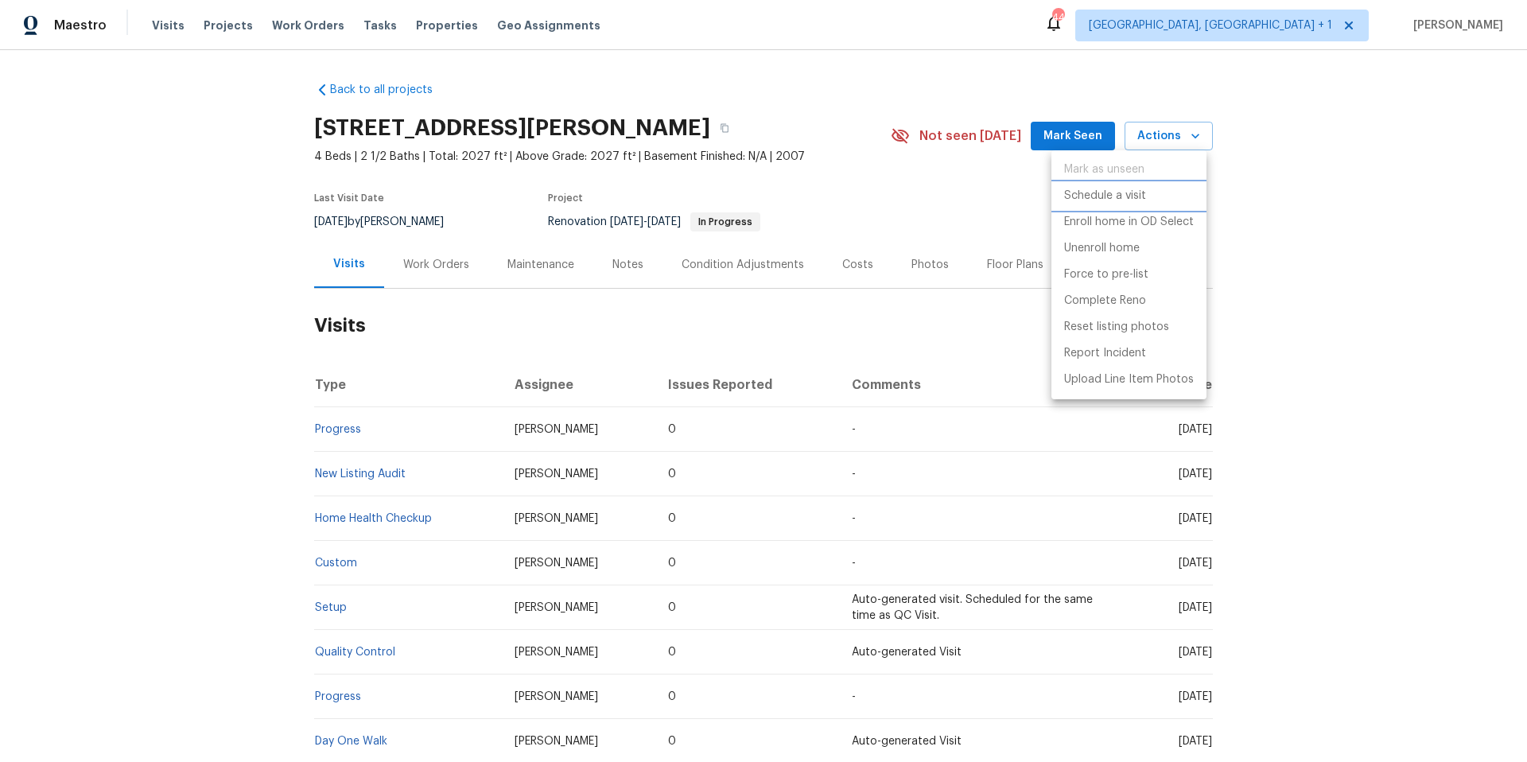
click at [1090, 194] on p "Schedule a visit" at bounding box center [1105, 196] width 82 height 17
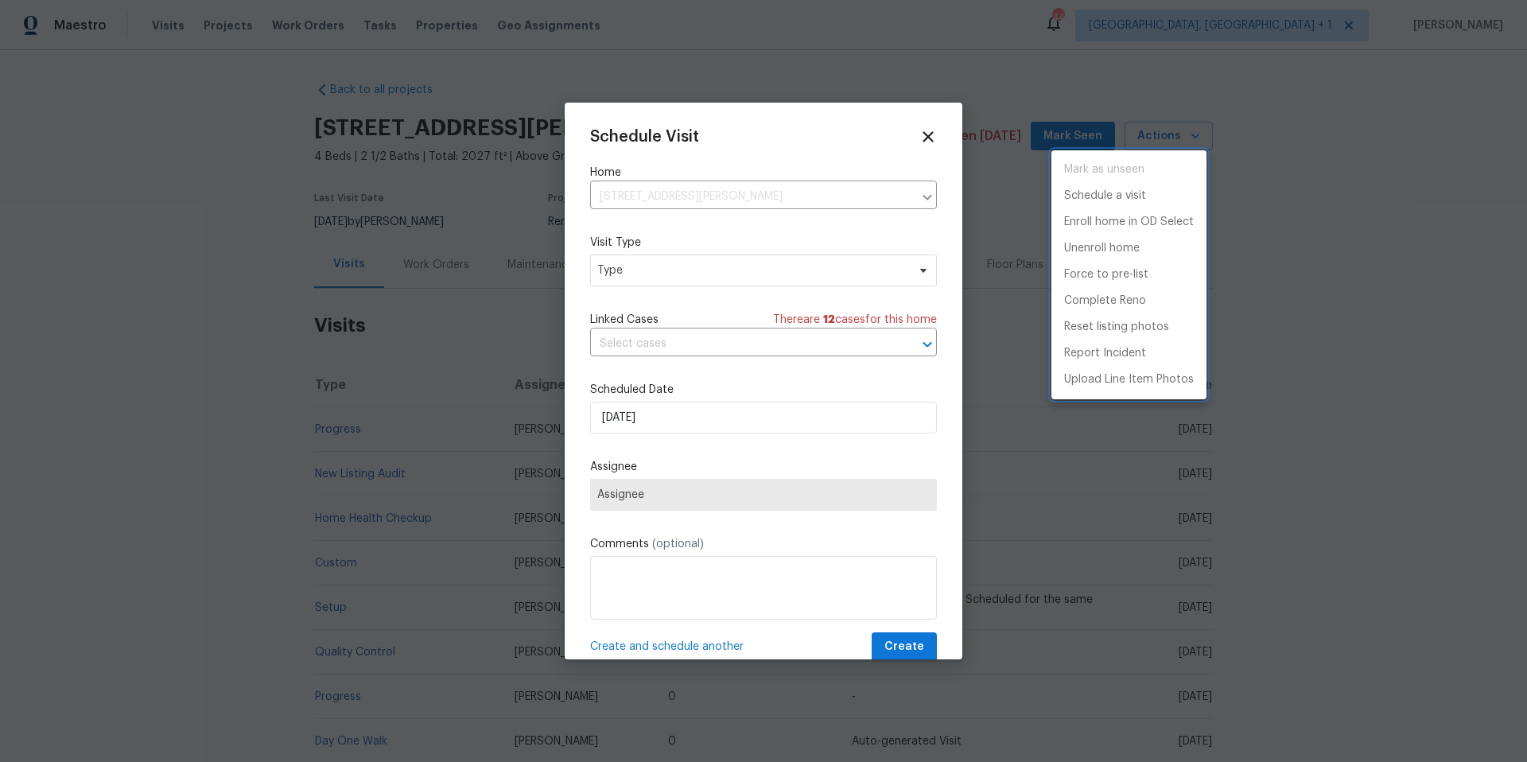
click at [726, 282] on div at bounding box center [763, 381] width 1527 height 762
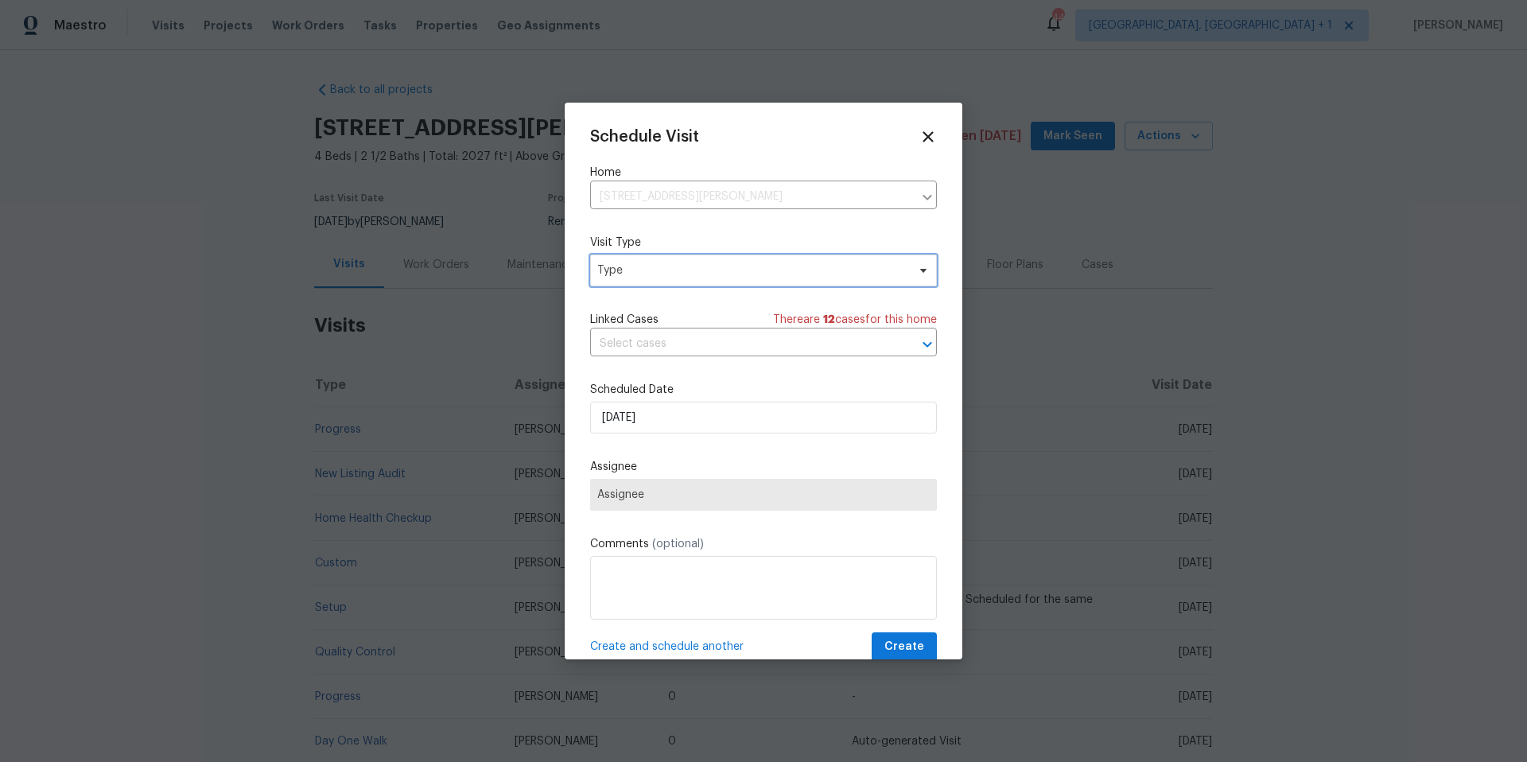
click at [729, 271] on span "Type" at bounding box center [751, 270] width 309 height 16
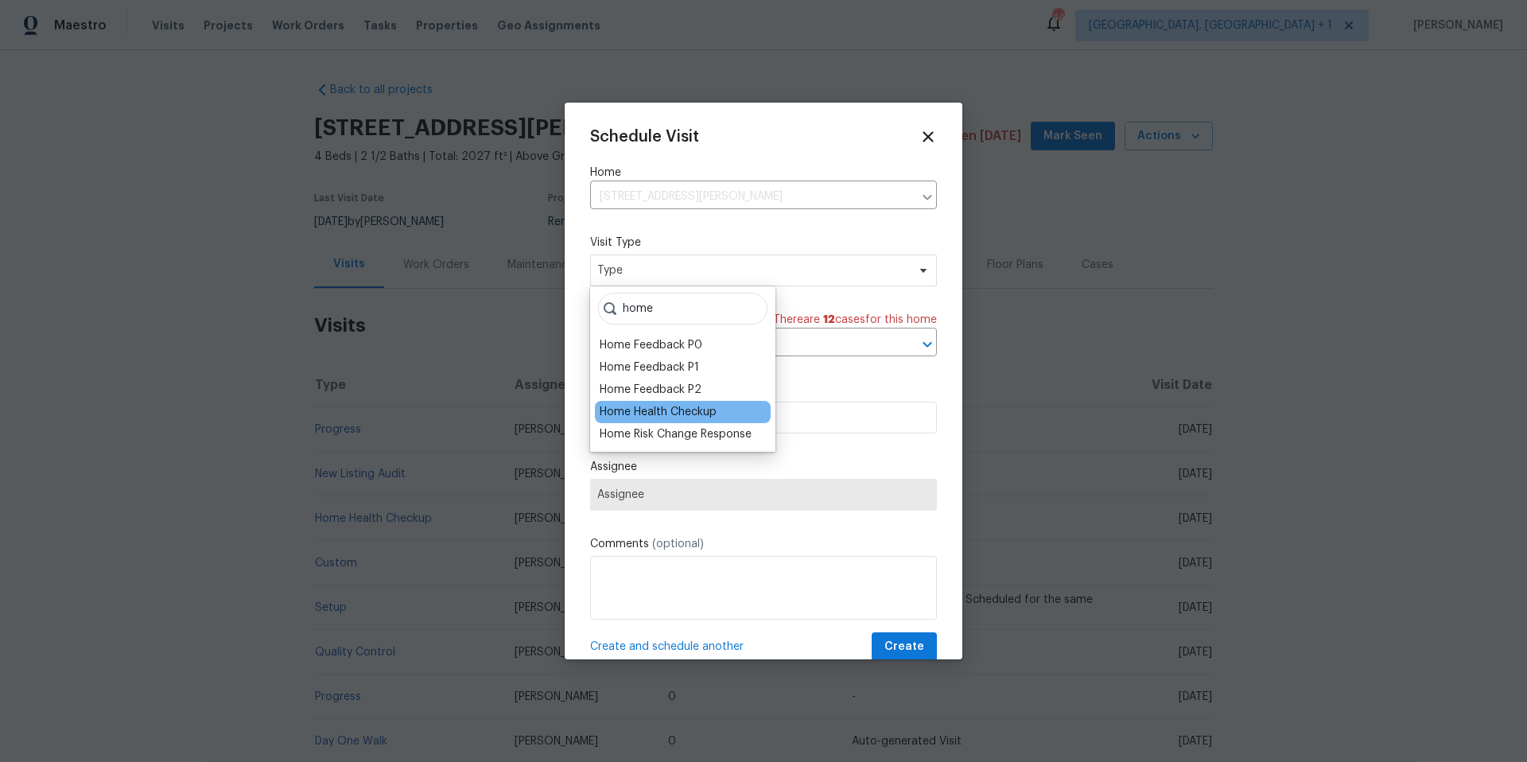
type input "home"
click at [679, 413] on div "Home Health Checkup" at bounding box center [658, 412] width 117 height 16
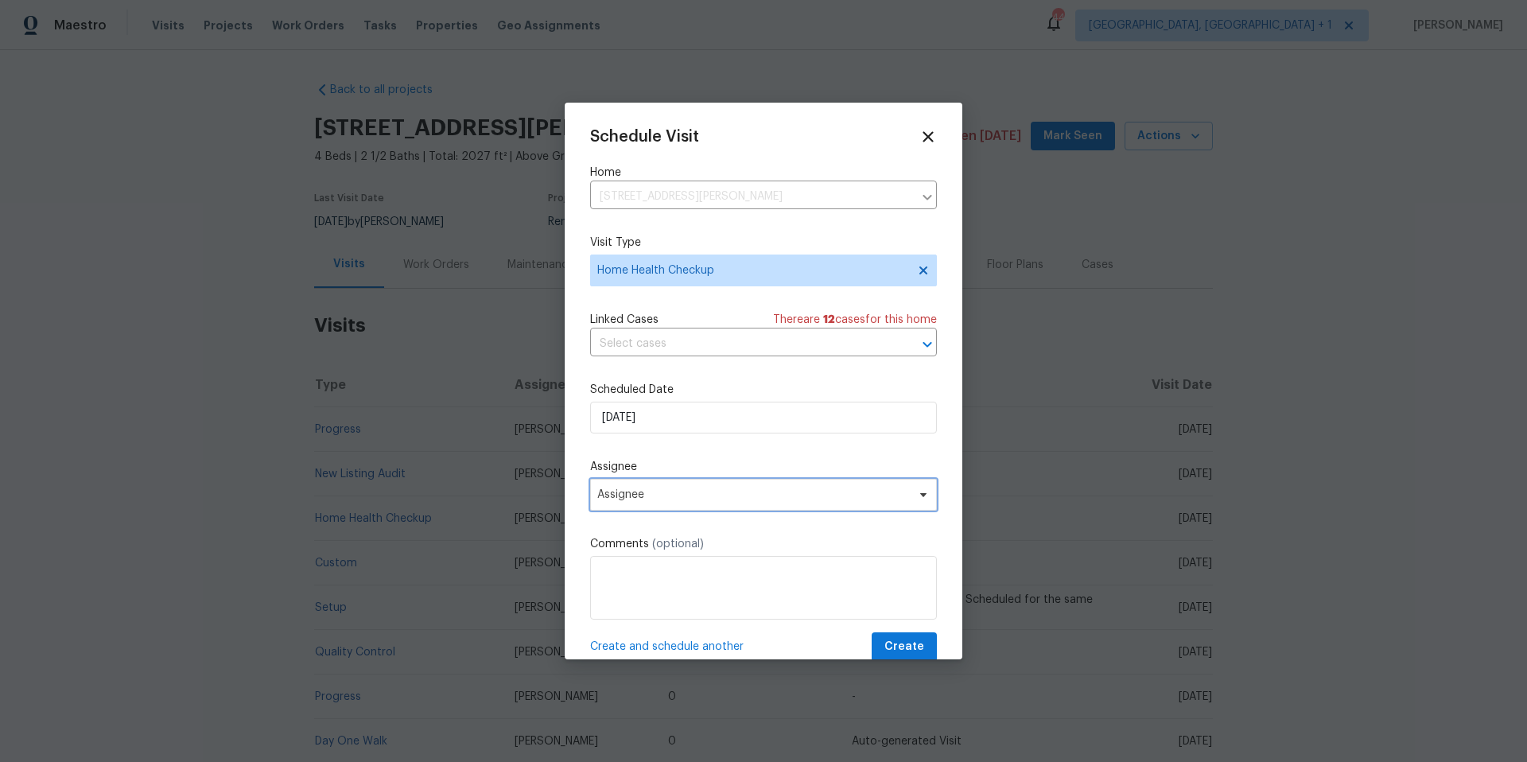
click at [674, 507] on span "Assignee" at bounding box center [763, 495] width 347 height 32
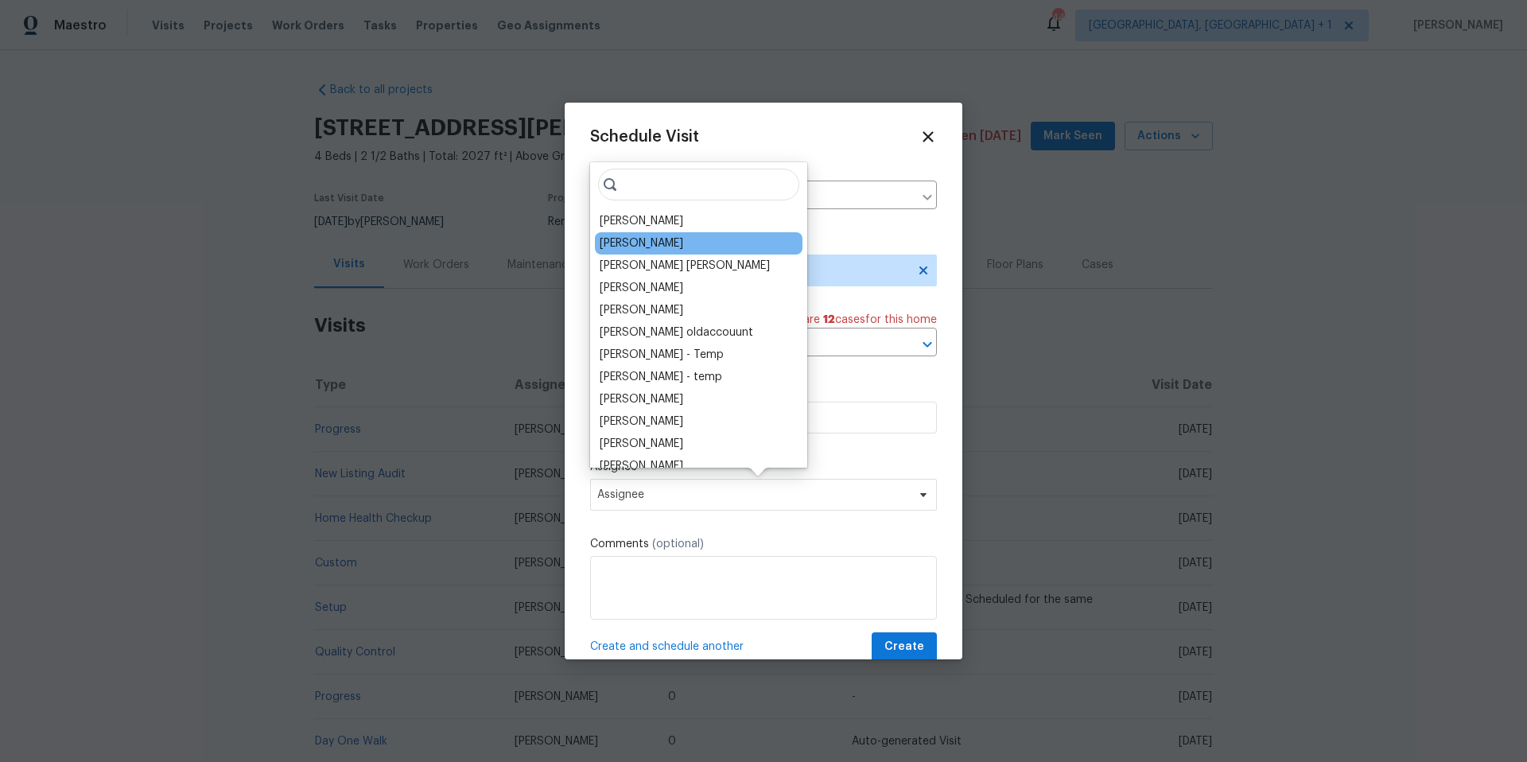
click at [625, 232] on div "Vinodh Kumar" at bounding box center [699, 243] width 208 height 22
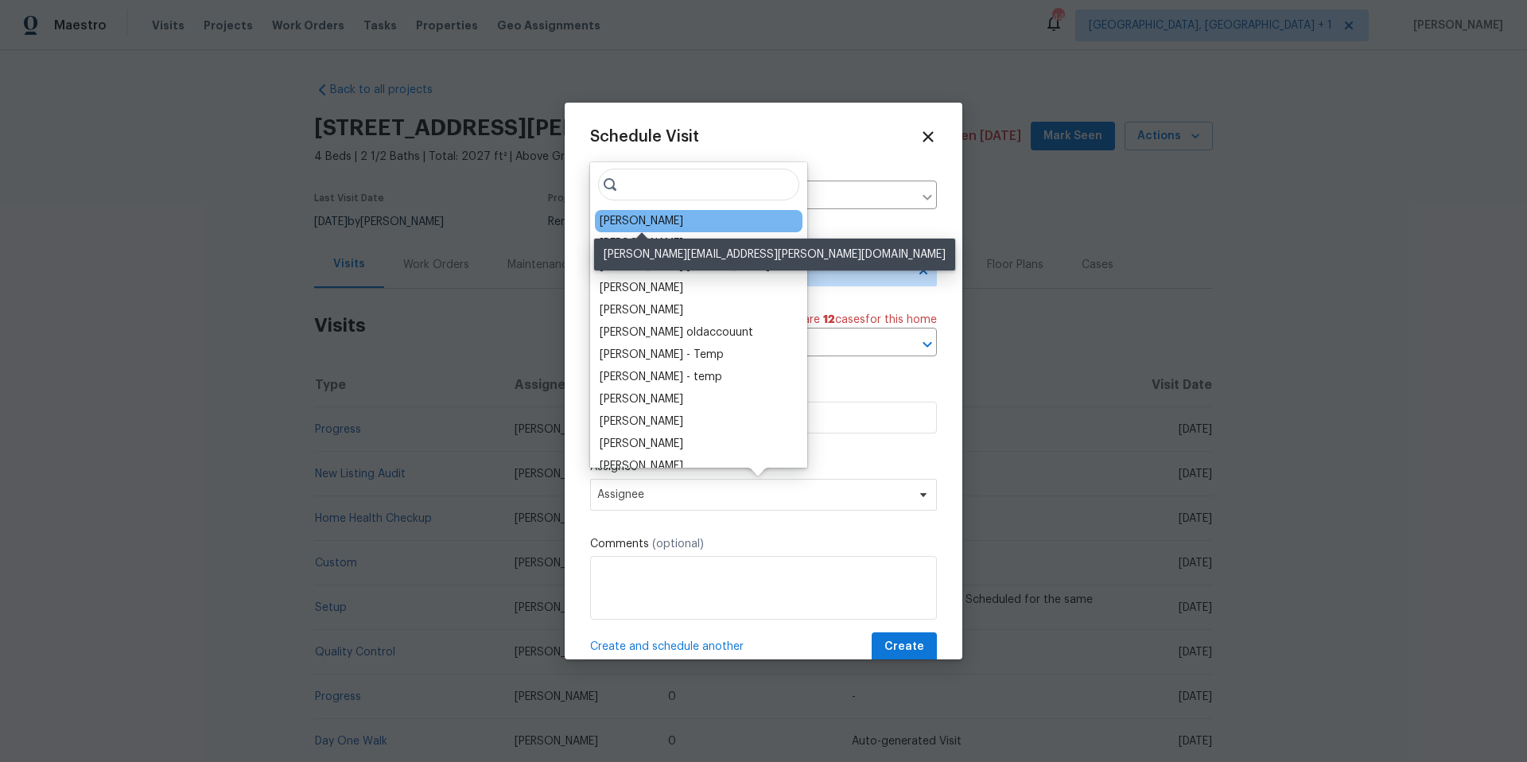
click at [627, 224] on div "[PERSON_NAME]" at bounding box center [641, 221] width 83 height 16
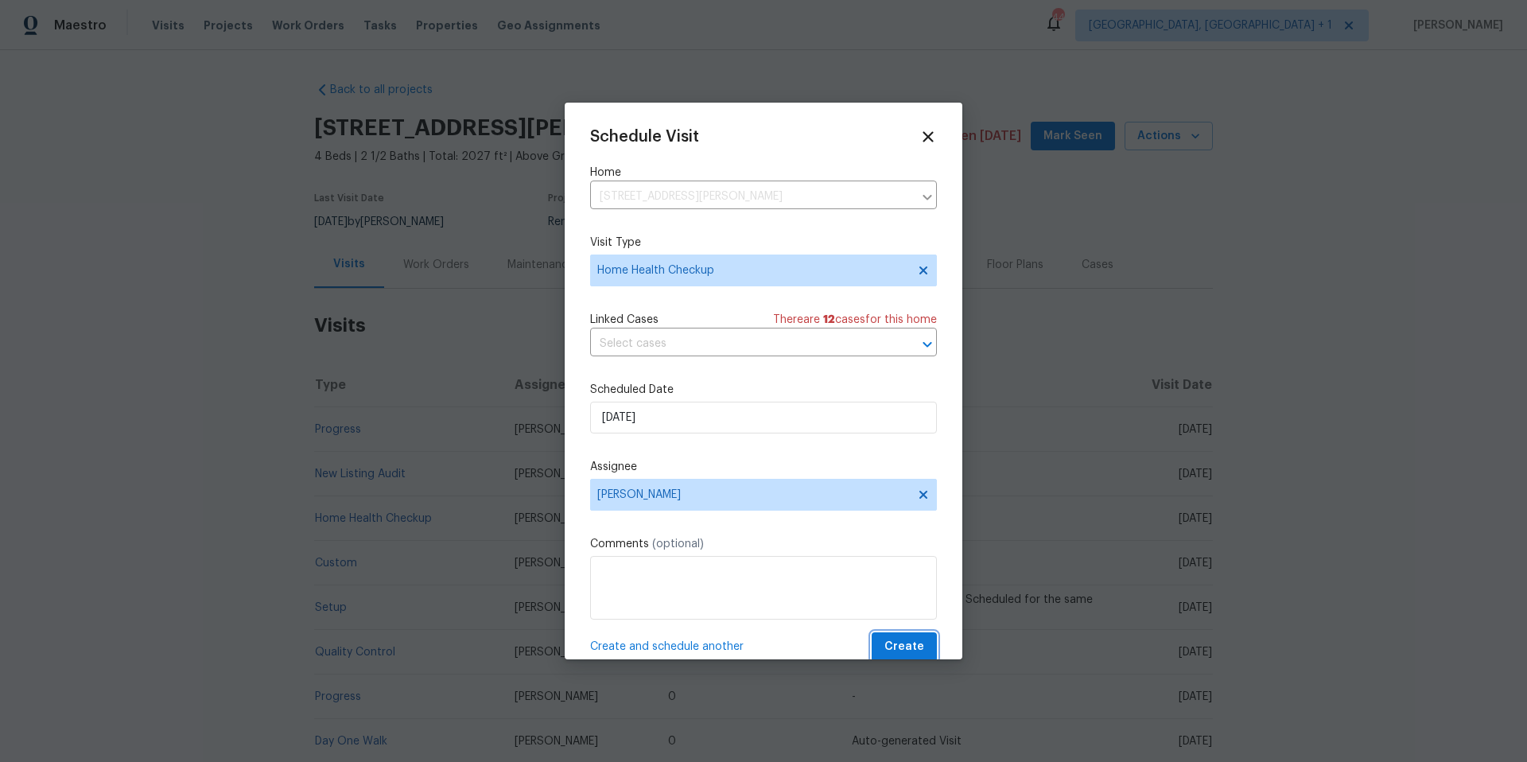
click at [873, 636] on button "Create" at bounding box center [904, 646] width 65 height 29
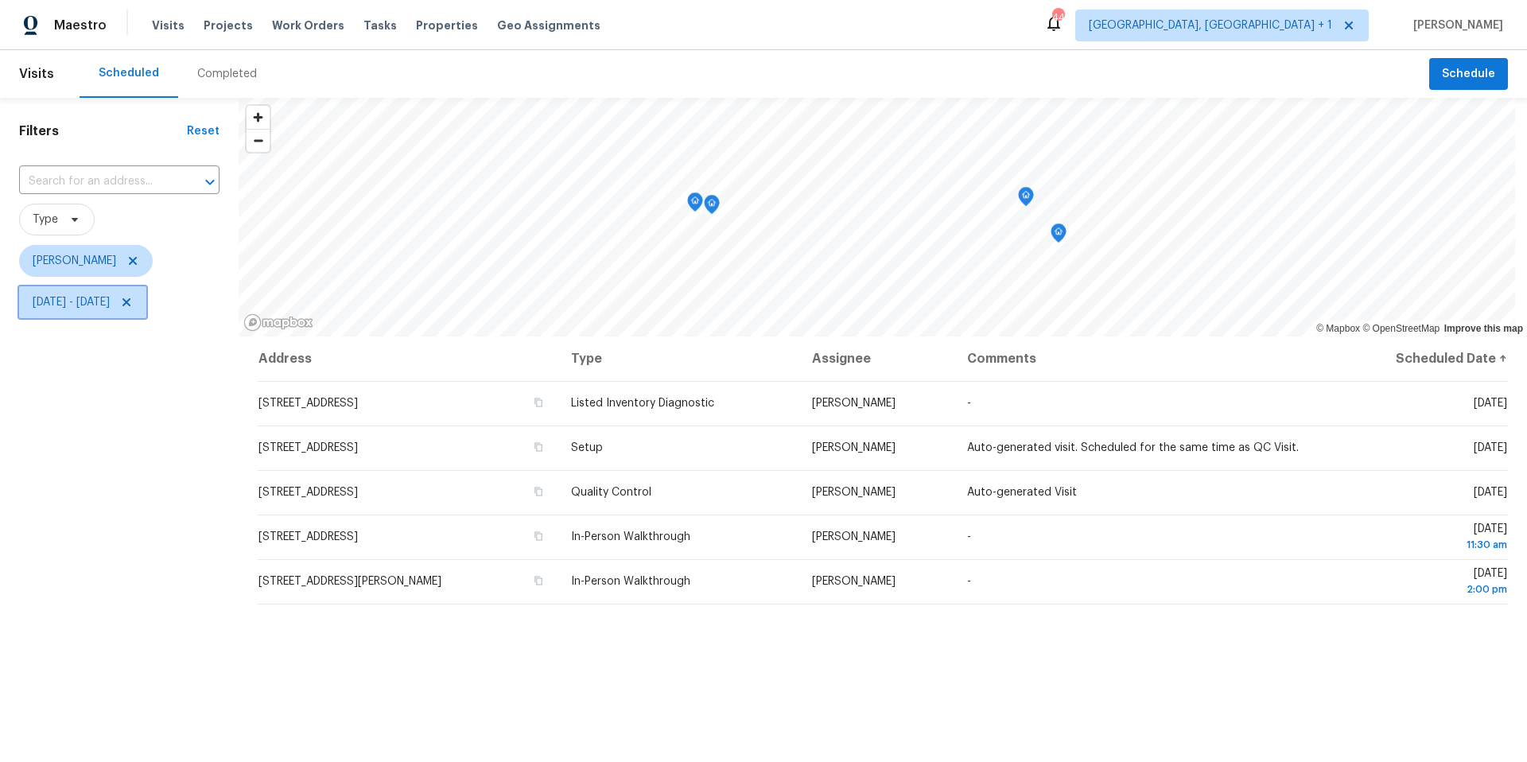
click at [120, 311] on span "[DATE] - [DATE]" at bounding box center [82, 302] width 127 height 32
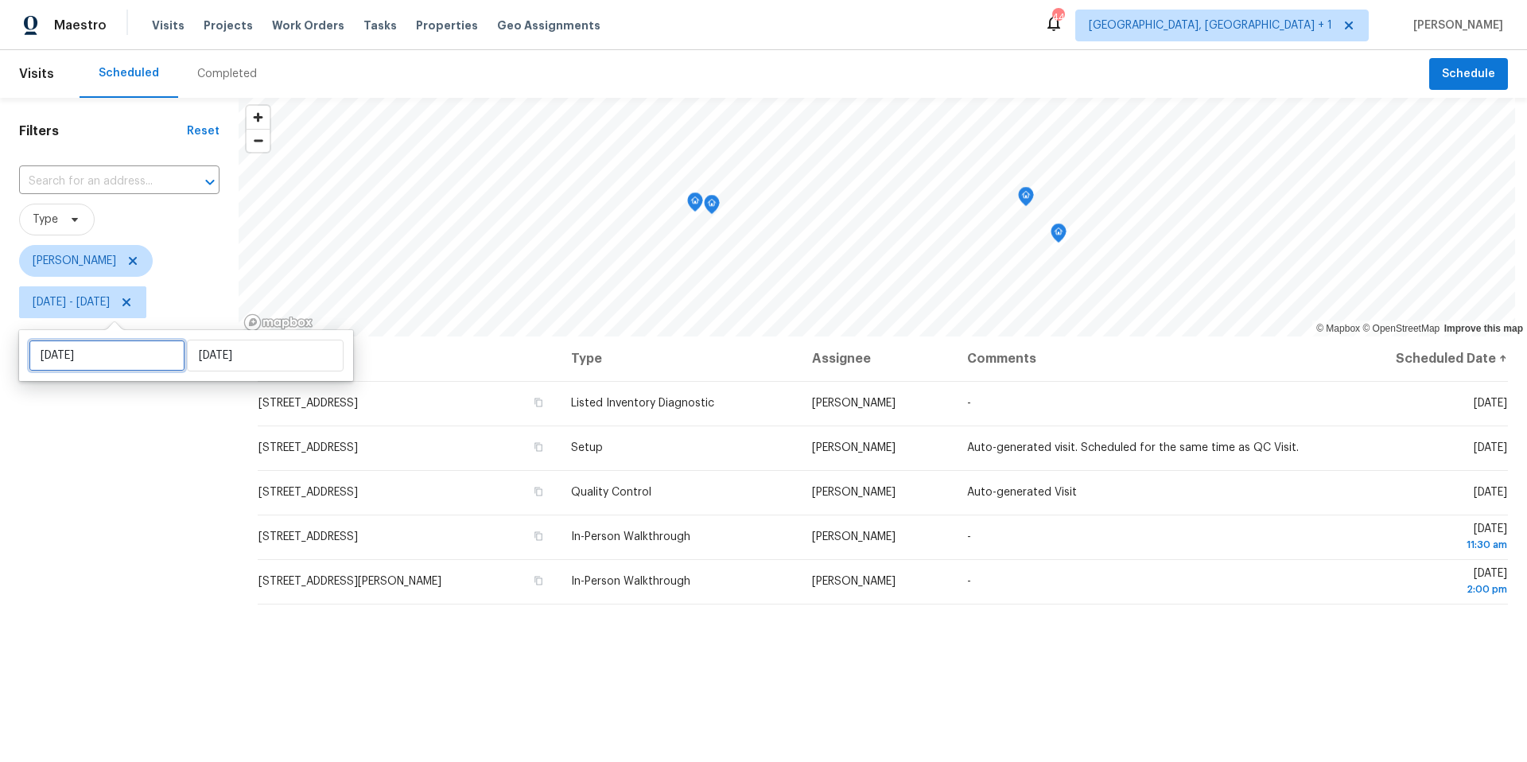
select select "7"
select select "2025"
select select "8"
select select "2025"
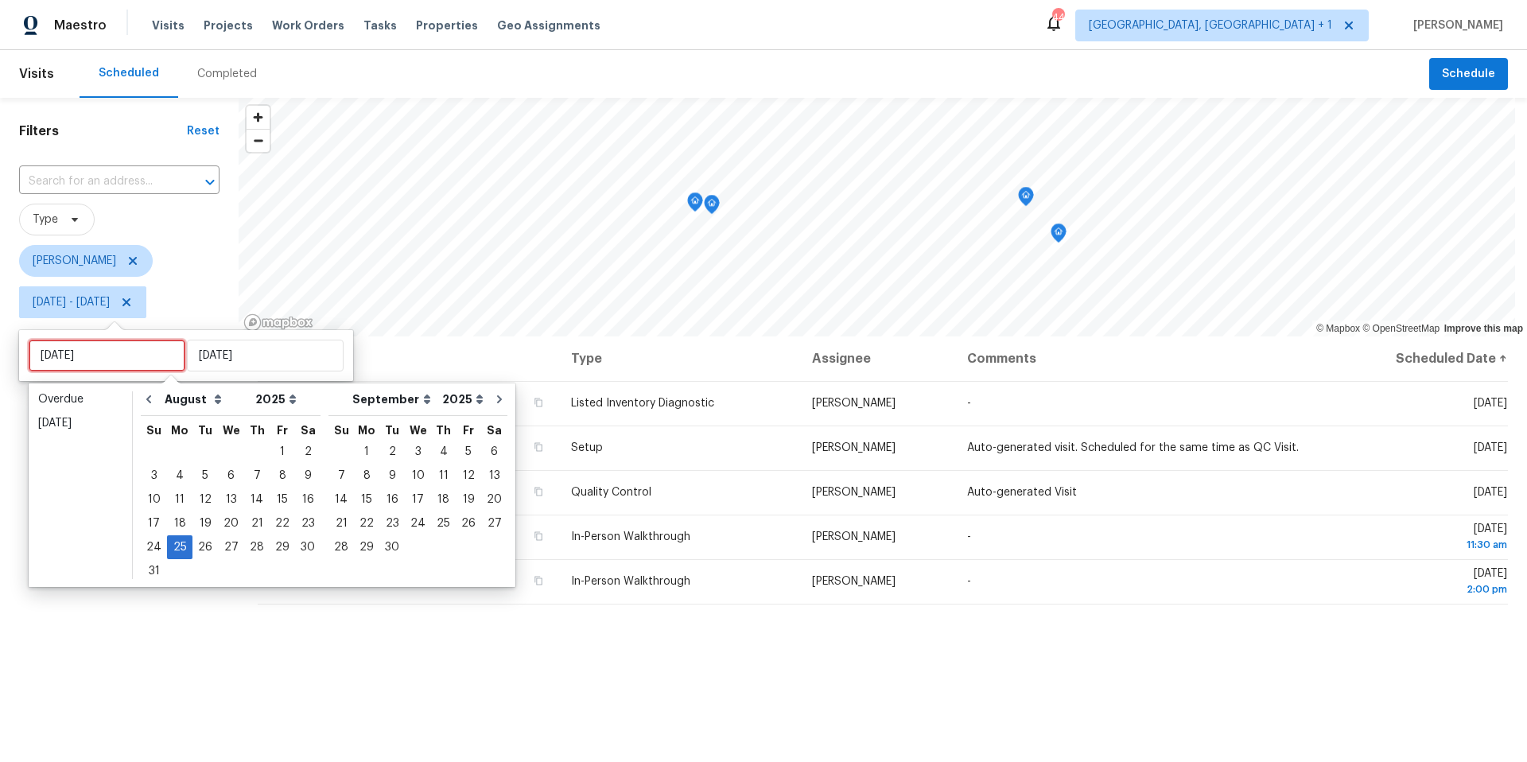
click at [145, 359] on input "[DATE]" at bounding box center [107, 356] width 157 height 32
type input "[DATE]"
click at [282, 525] on div "22" at bounding box center [282, 523] width 25 height 22
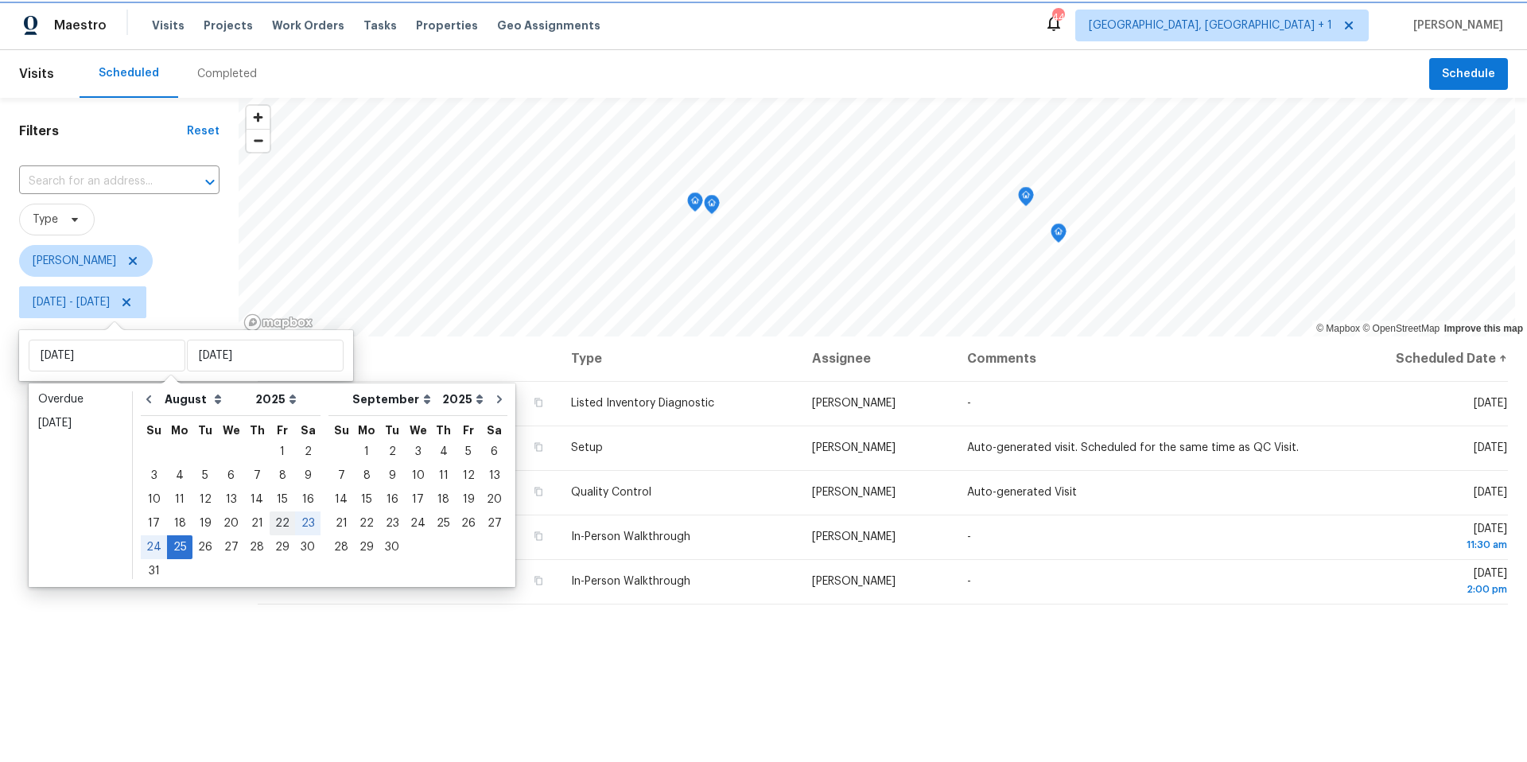
type input "[DATE]"
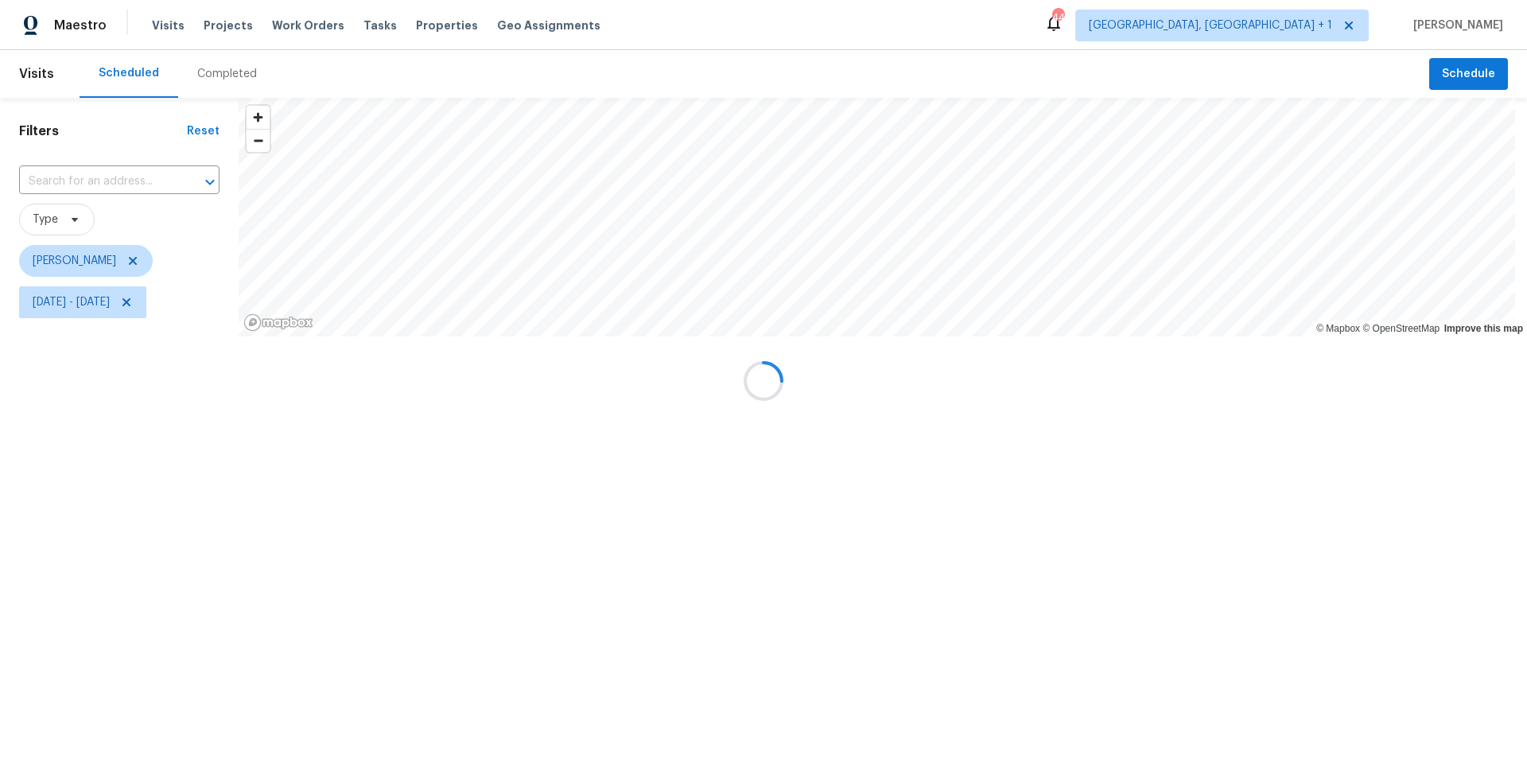
click at [282, 525] on div at bounding box center [763, 381] width 1527 height 762
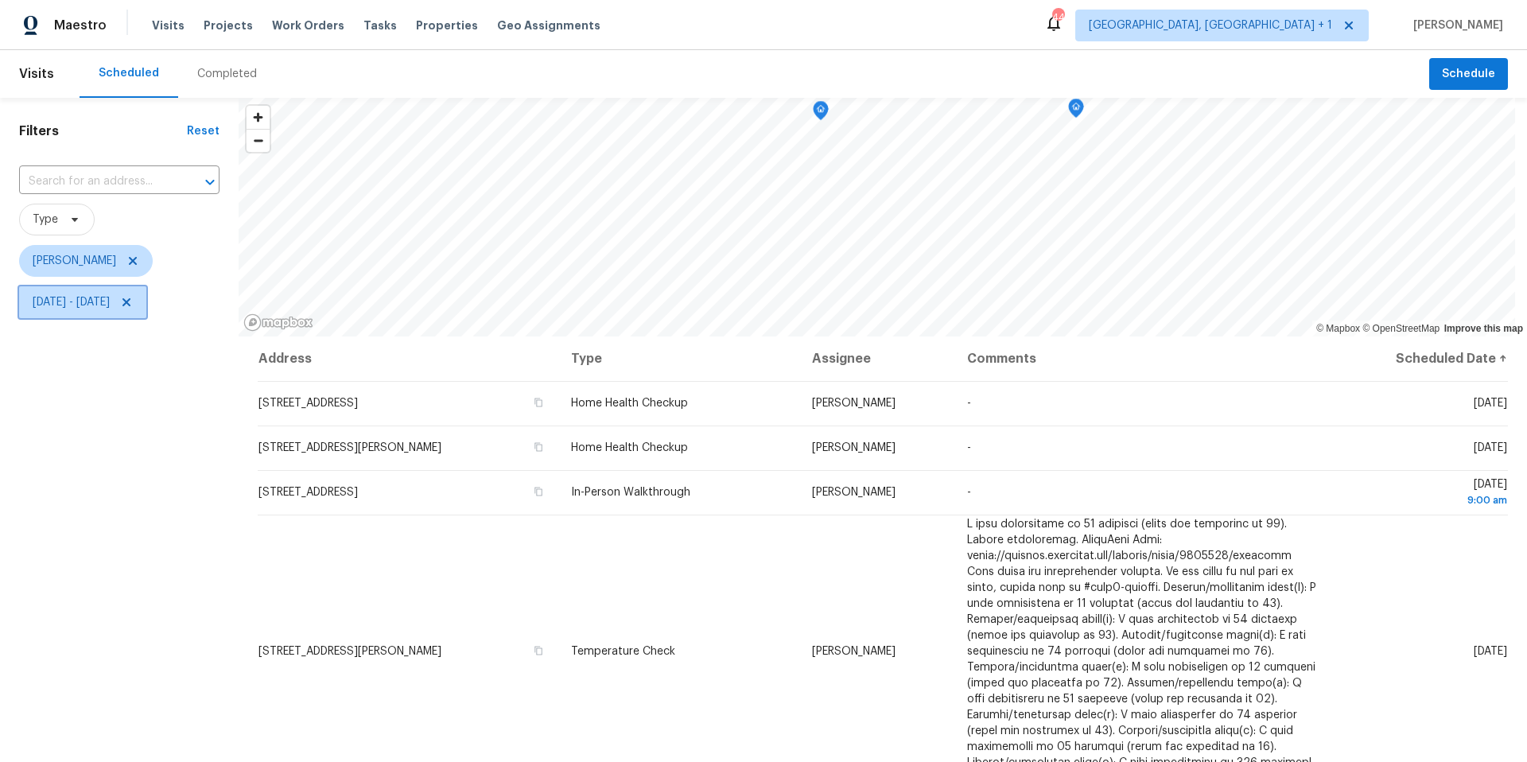
click at [110, 305] on span "Fri, Aug 22 - Mon, Aug 25" at bounding box center [71, 302] width 77 height 16
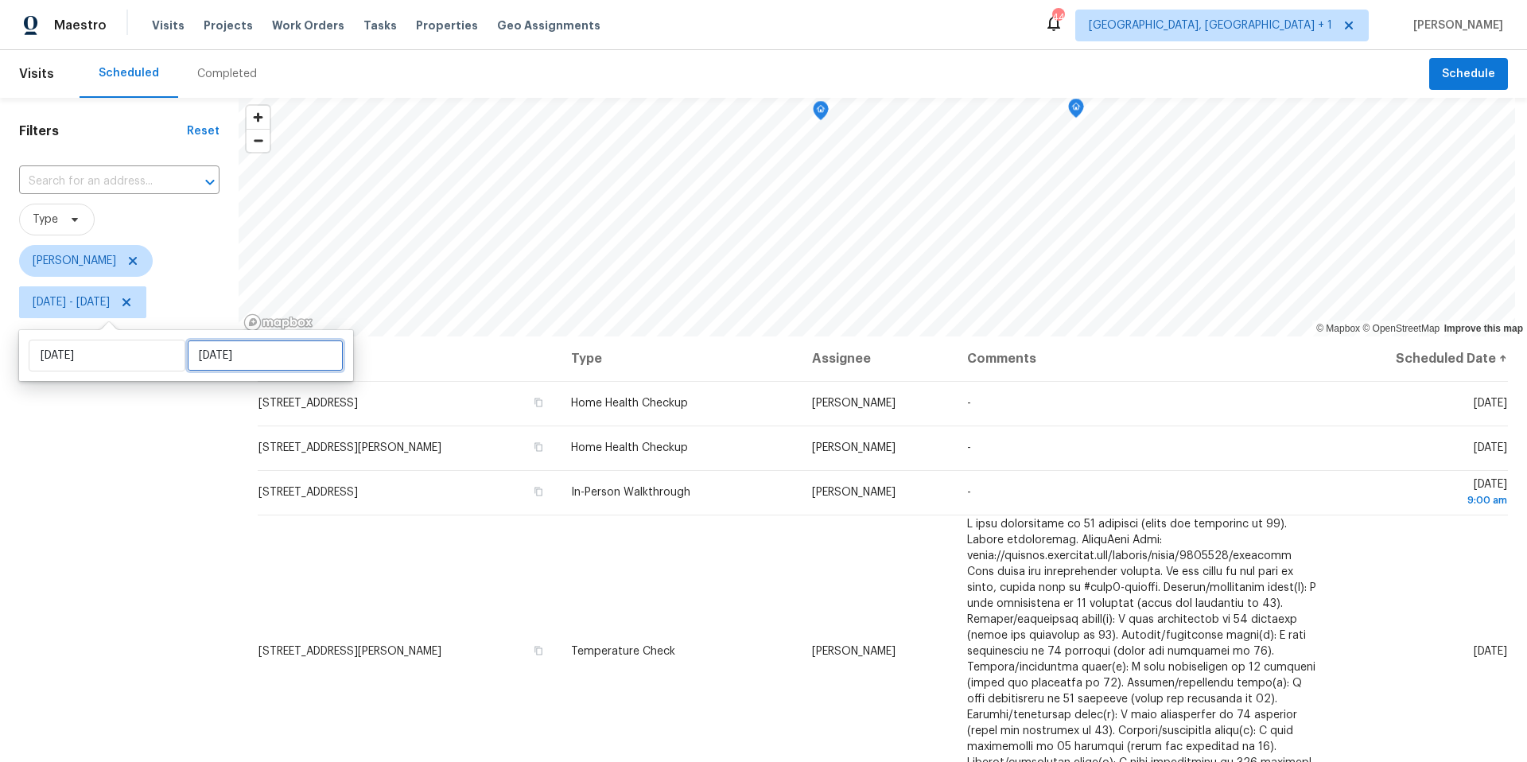
select select "7"
select select "2025"
select select "8"
select select "2025"
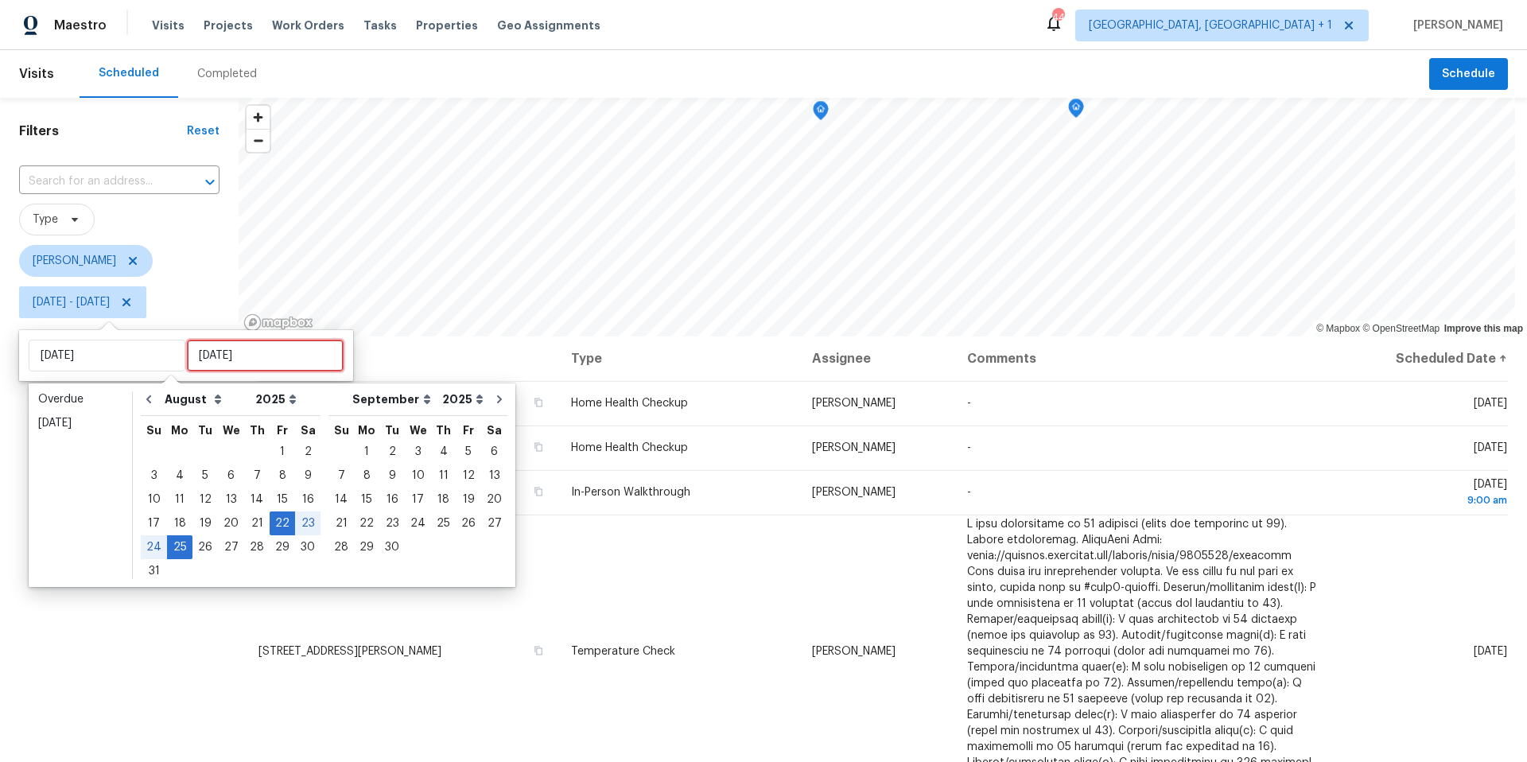
click at [200, 355] on input "Mon, Aug 25" at bounding box center [265, 356] width 157 height 32
type input "Thu, Aug 14"
type input "Fri, Aug 22"
click at [270, 518] on div "22" at bounding box center [282, 523] width 25 height 22
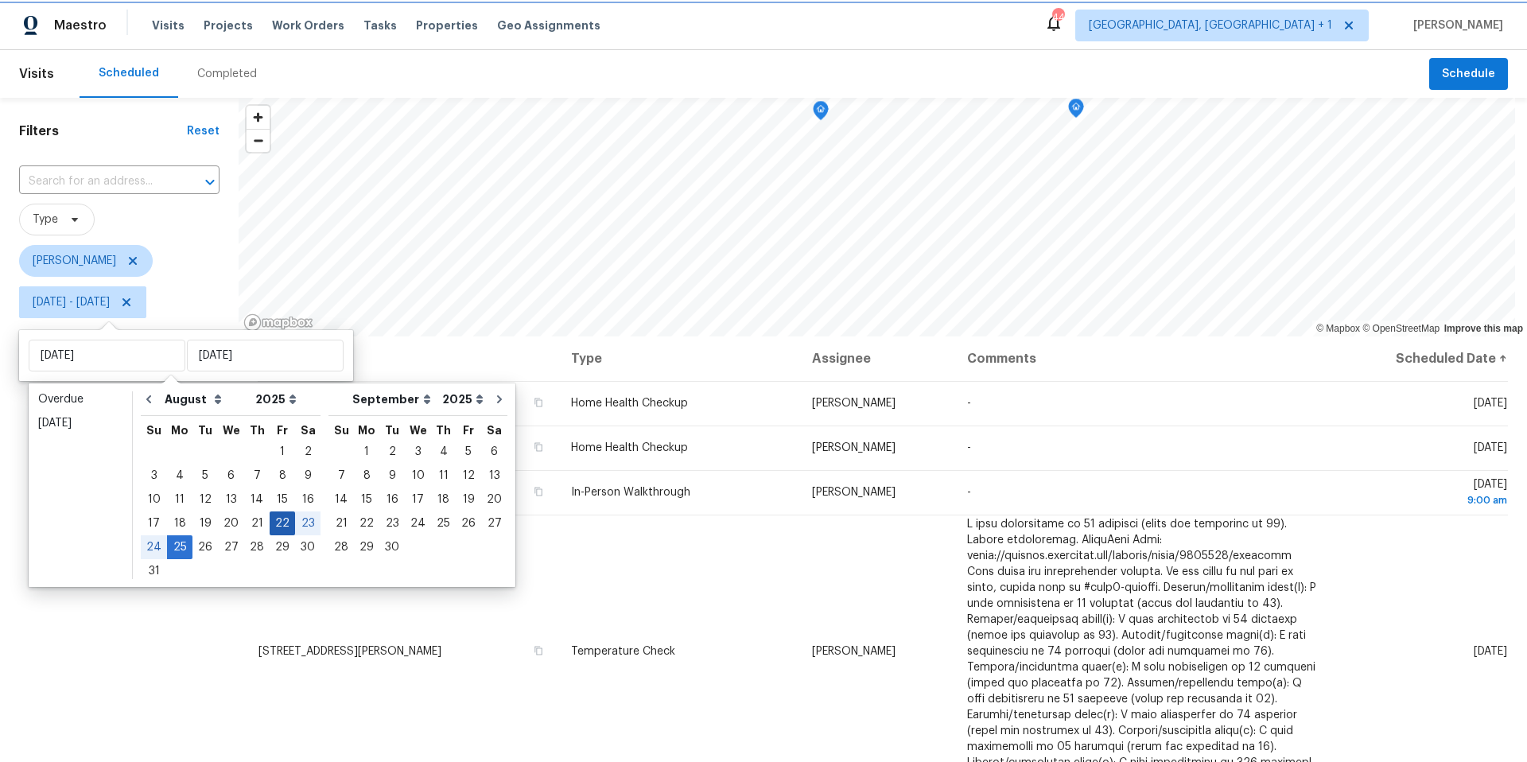
type input "Fri, Aug 22"
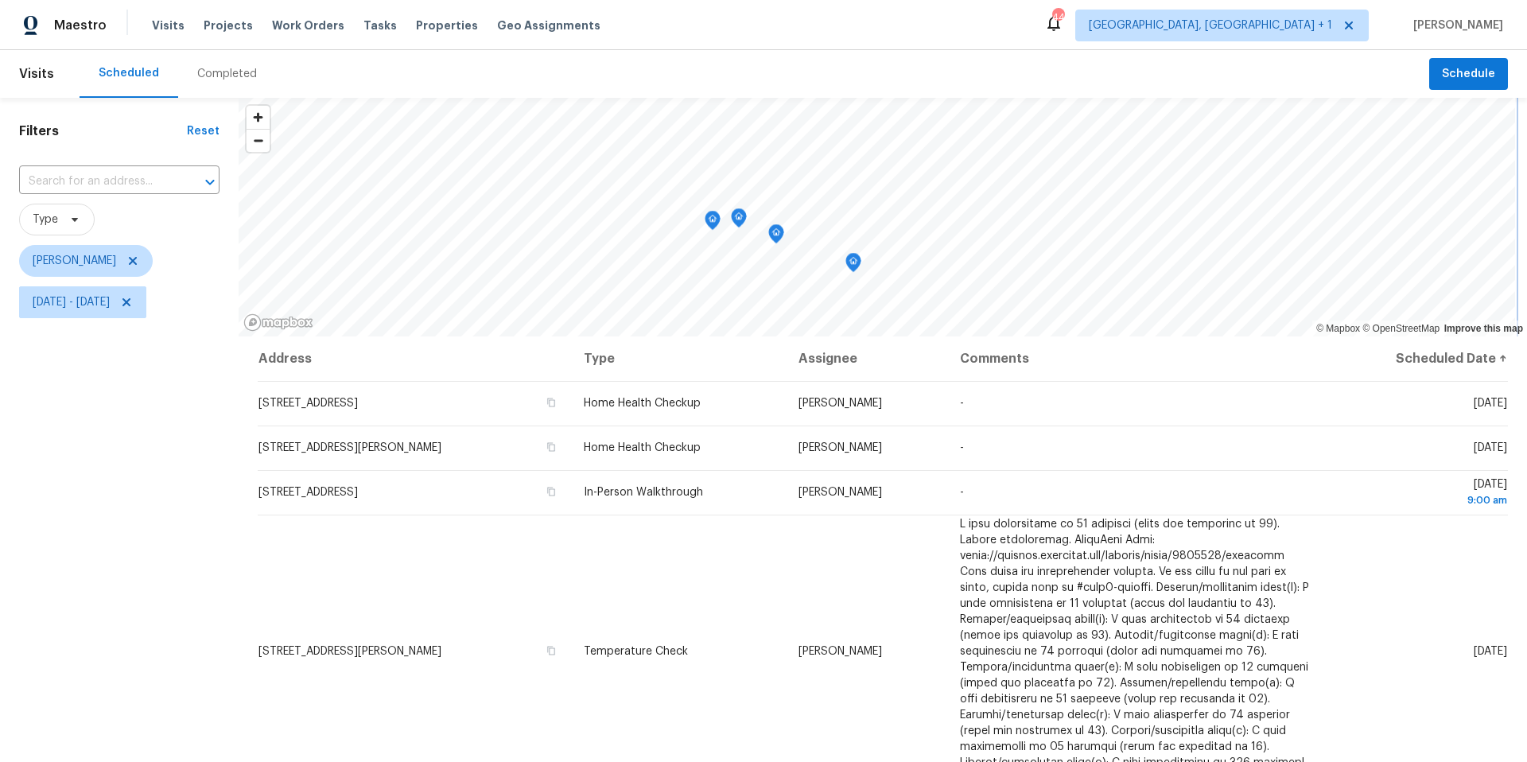
click at [778, 235] on icon "Map marker" at bounding box center [776, 234] width 14 height 18
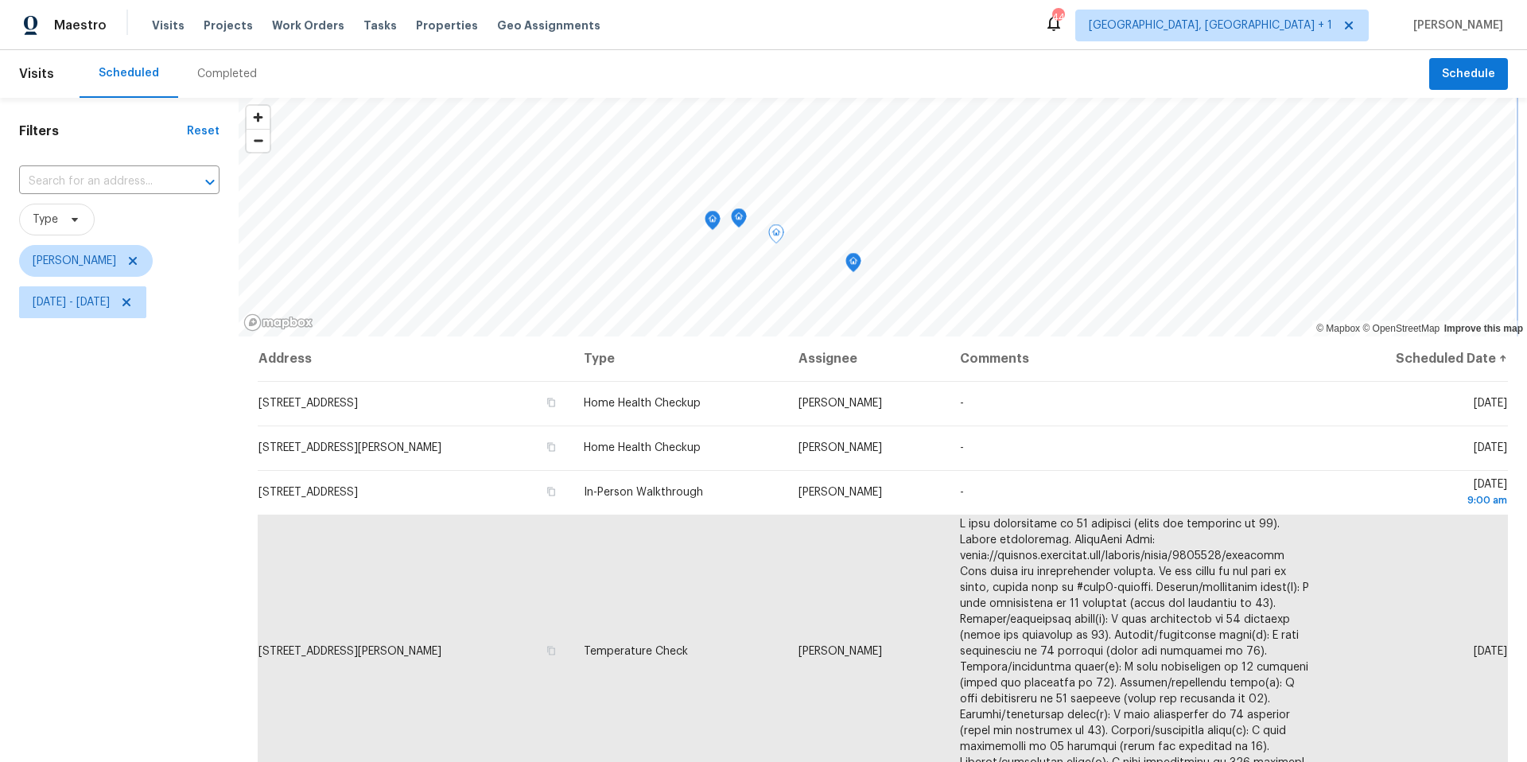
click at [736, 217] on icon "Map marker" at bounding box center [739, 218] width 14 height 18
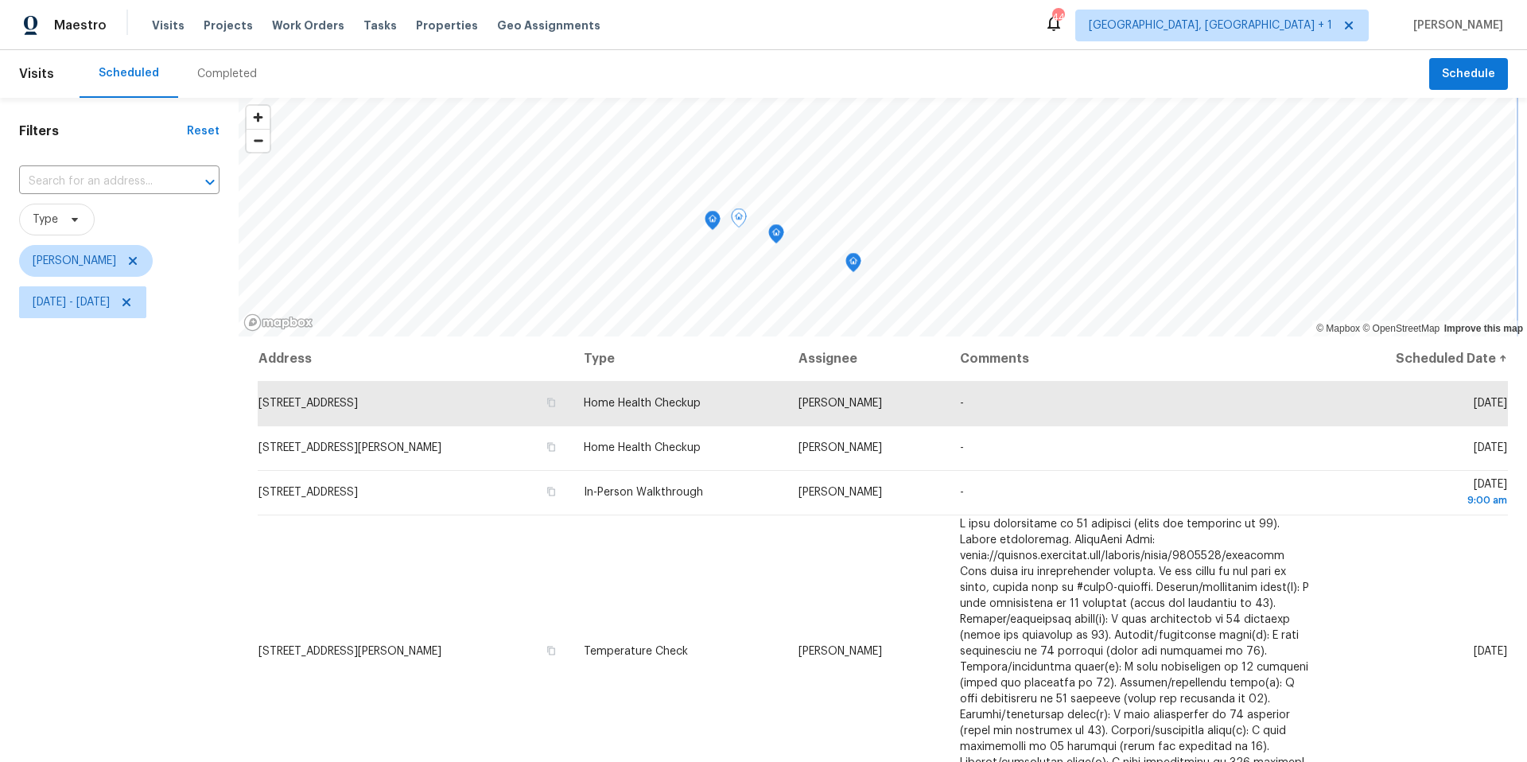
click at [713, 222] on icon "Map marker" at bounding box center [712, 221] width 14 height 18
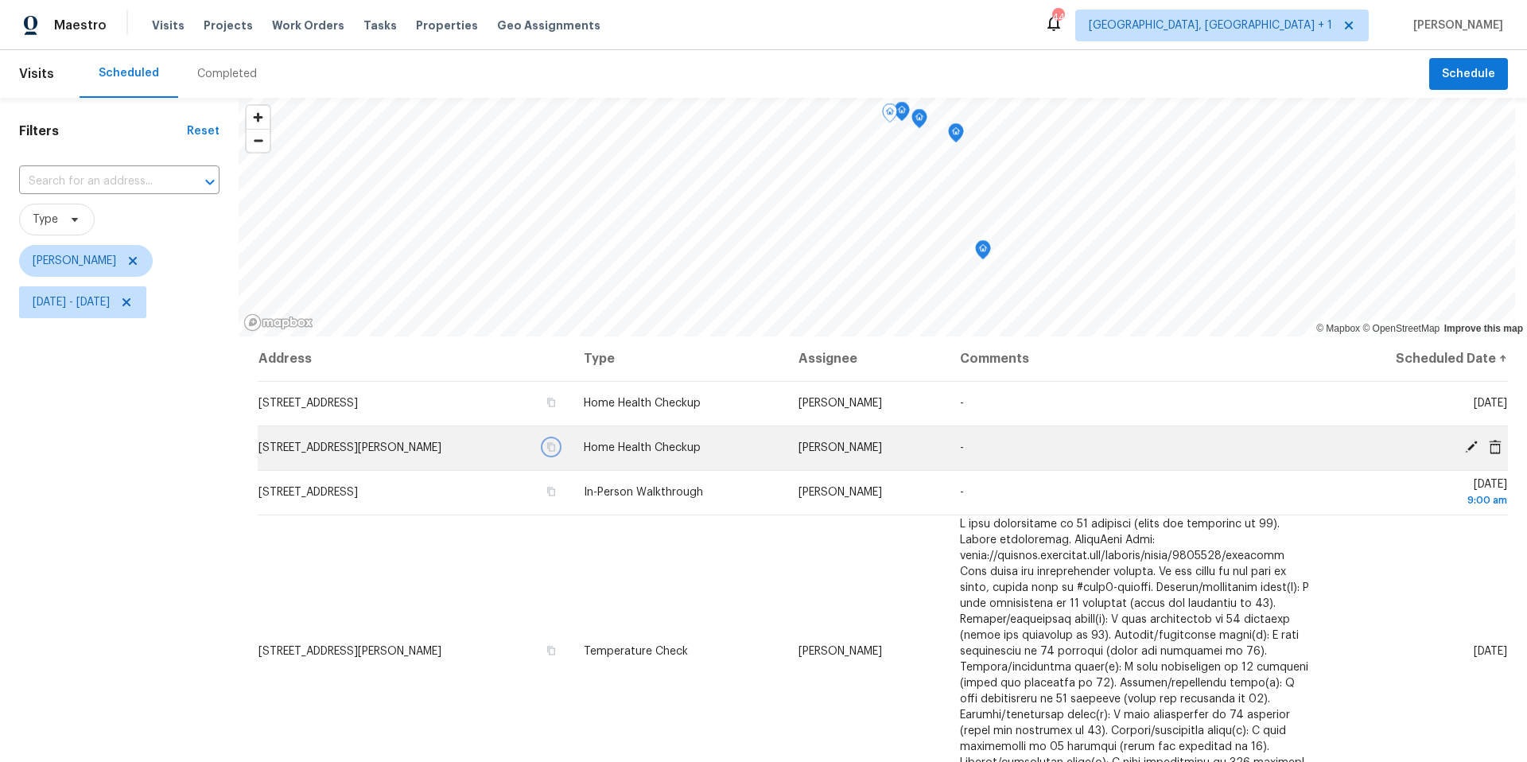
click at [556, 444] on icon "button" at bounding box center [551, 447] width 10 height 10
